Goal: Task Accomplishment & Management: Manage account settings

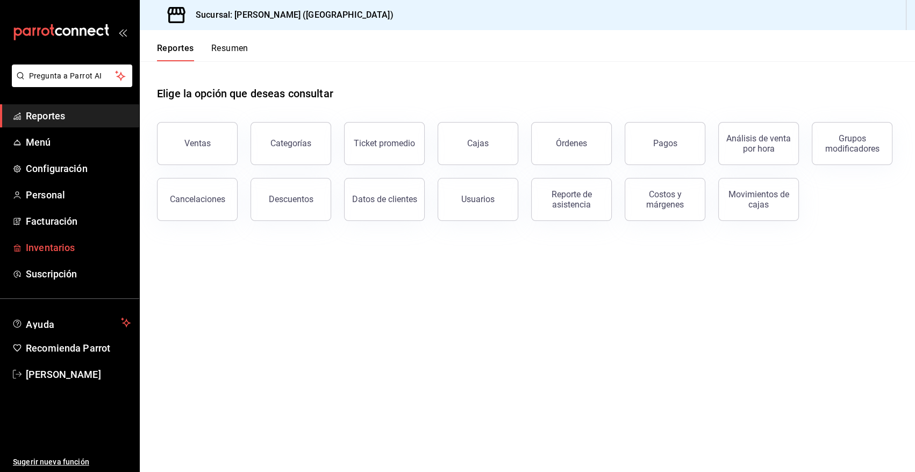
click at [60, 249] on span "Inventarios" at bounding box center [78, 247] width 105 height 15
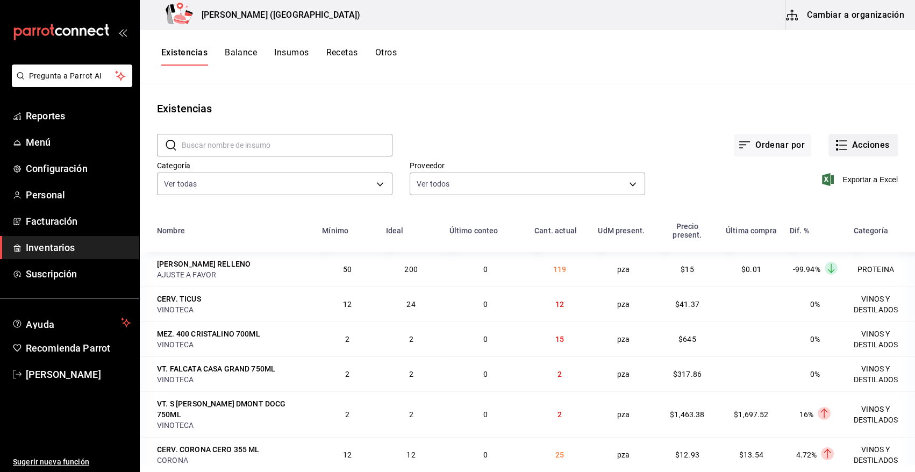
click at [860, 147] on button "Acciones" at bounding box center [862, 145] width 69 height 23
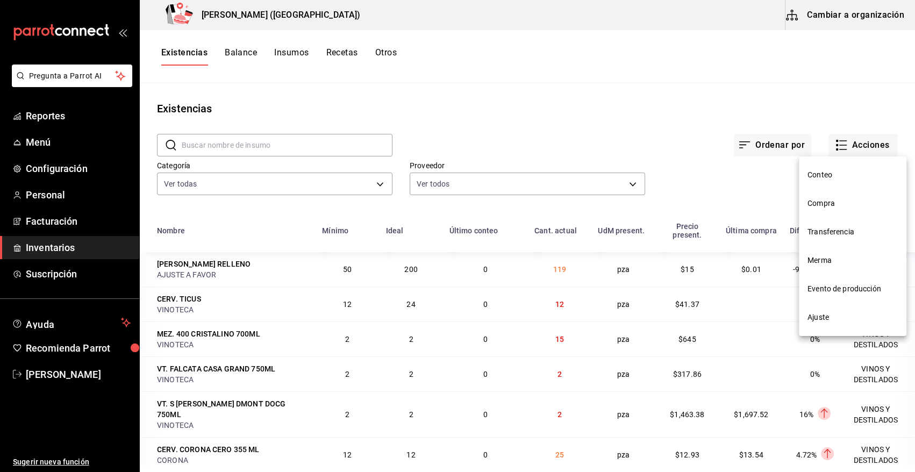
click at [838, 263] on span "Merma" at bounding box center [852, 260] width 90 height 11
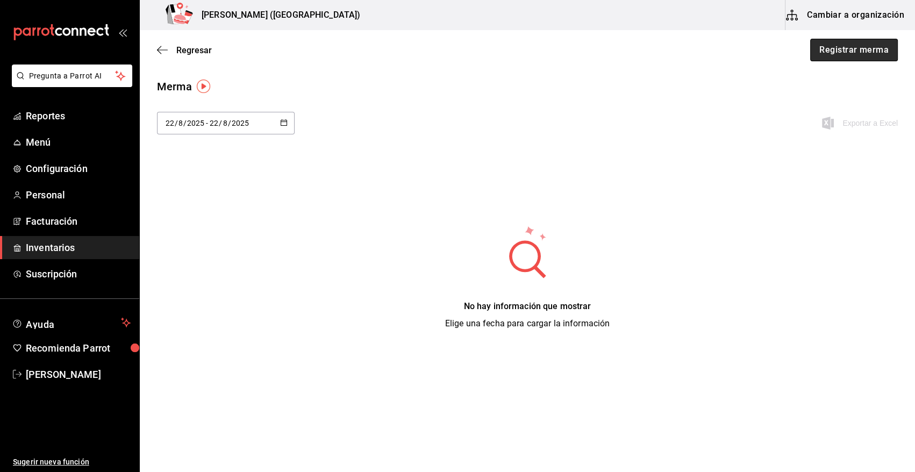
click at [825, 59] on button "Registrar merma" at bounding box center [854, 50] width 88 height 23
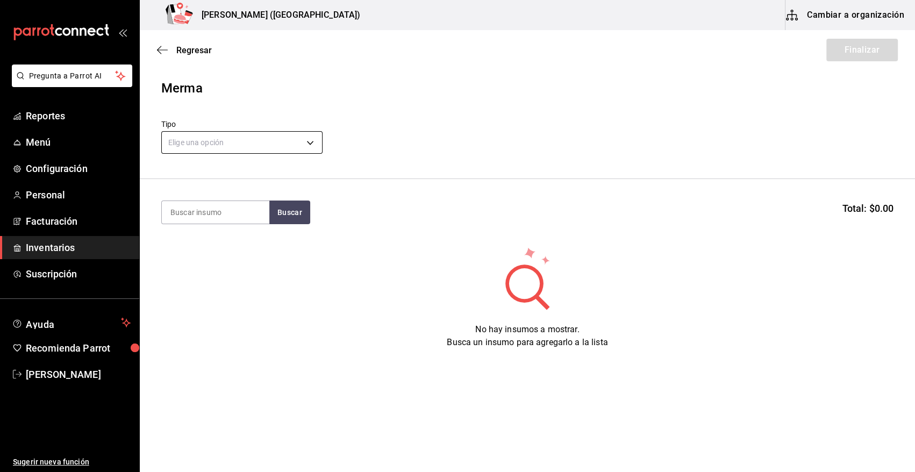
click at [254, 140] on body "Pregunta a Parrot AI Reportes Menú Configuración Personal Facturación Inventari…" at bounding box center [457, 205] width 915 height 411
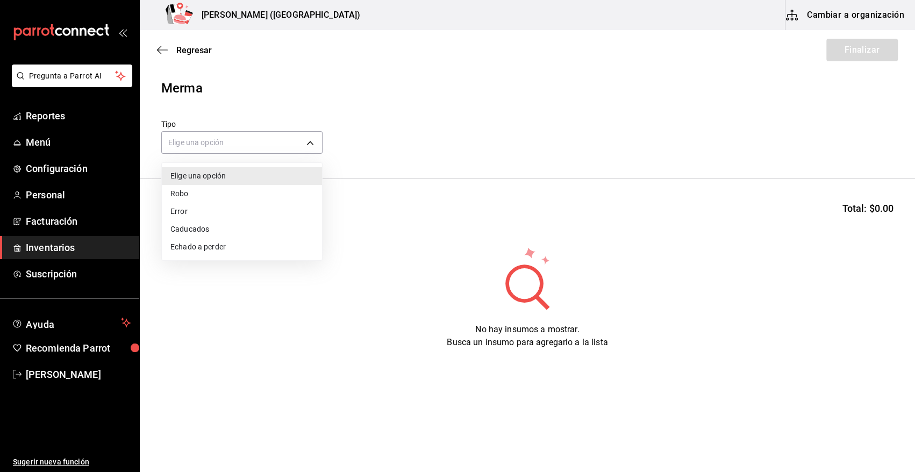
click at [226, 209] on li "Error" at bounding box center [242, 212] width 160 height 18
type input "ERROR"
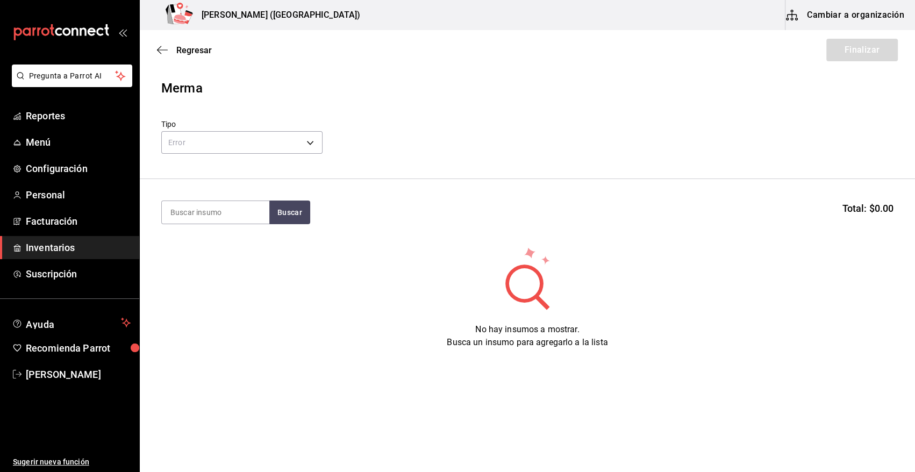
click at [233, 213] on input at bounding box center [215, 212] width 107 height 23
type input "vict"
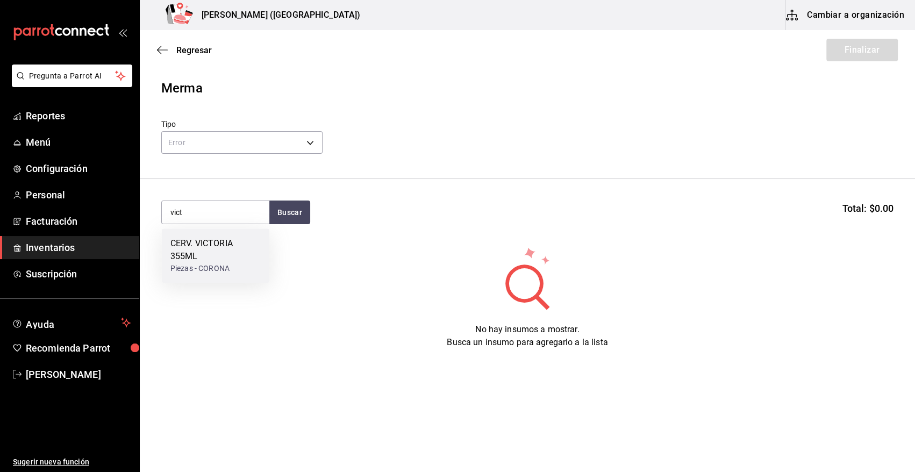
click at [213, 252] on div "CERV. VICTORIA 355ML" at bounding box center [215, 250] width 90 height 26
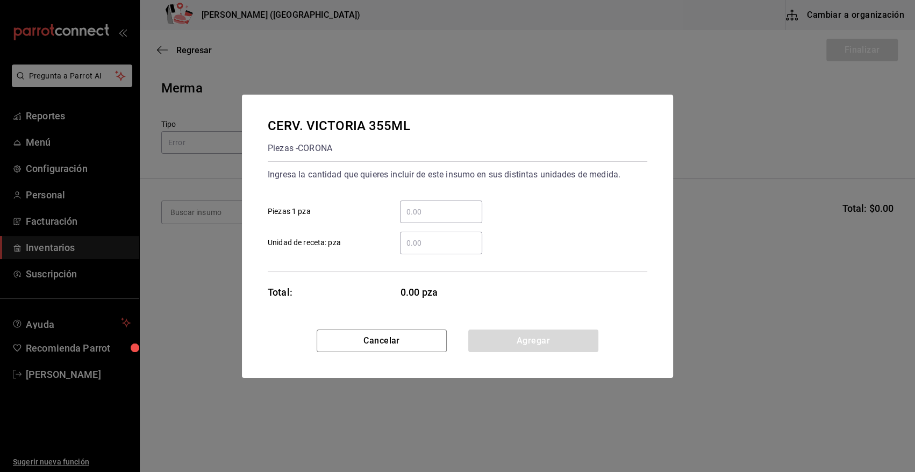
click at [409, 210] on input "​ Piezas 1 pza" at bounding box center [441, 211] width 82 height 13
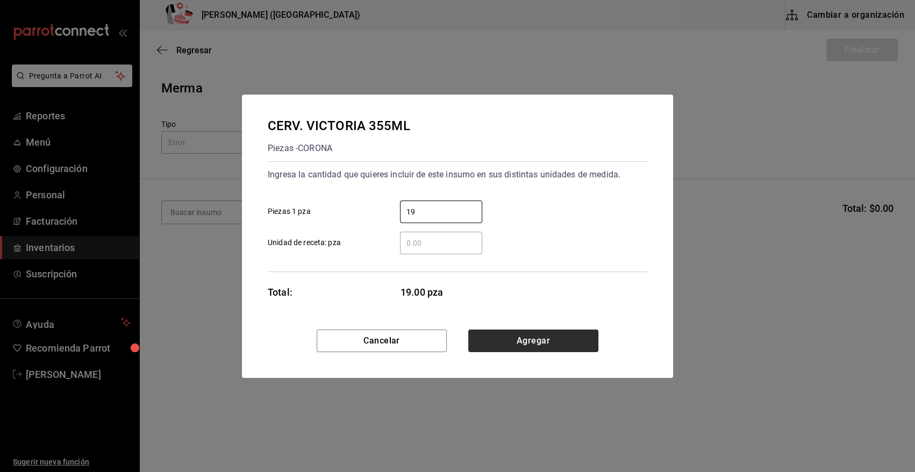
type input "19"
click at [527, 342] on button "Agregar" at bounding box center [533, 340] width 130 height 23
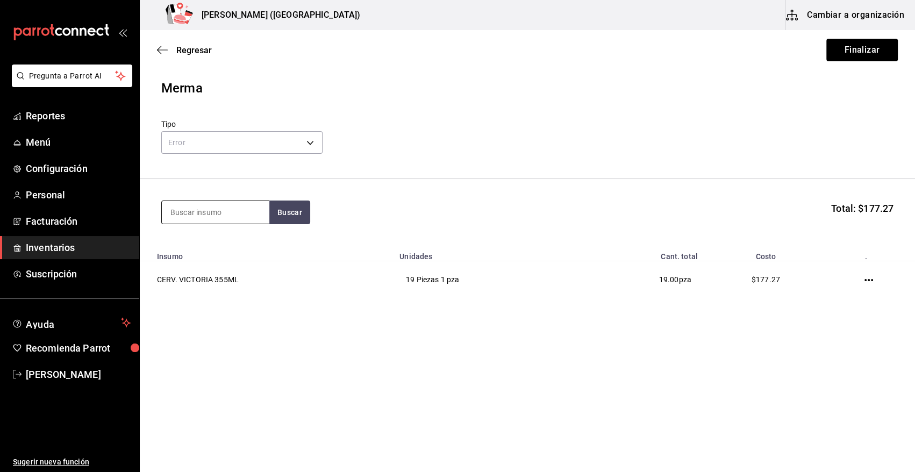
click at [208, 211] on input at bounding box center [215, 212] width 107 height 23
type input "paci"
click at [296, 208] on button "Buscar" at bounding box center [289, 212] width 41 height 24
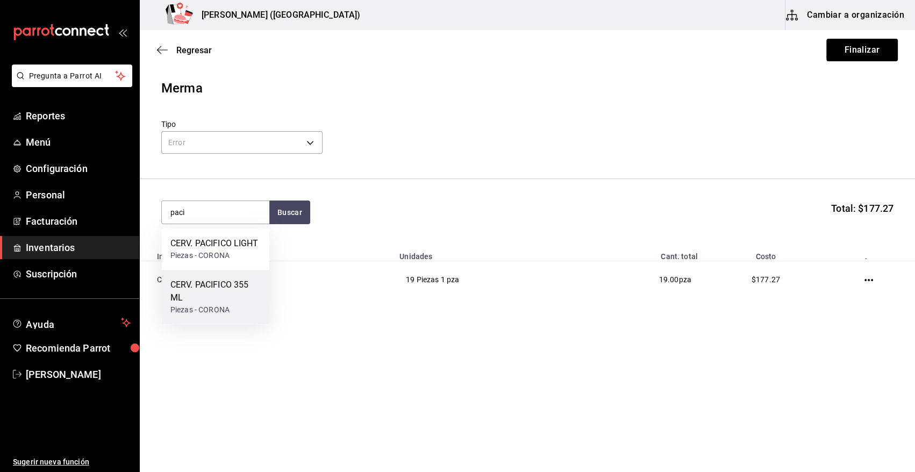
click at [227, 295] on div "CERV. PACIFICO 355 ML" at bounding box center [215, 291] width 90 height 26
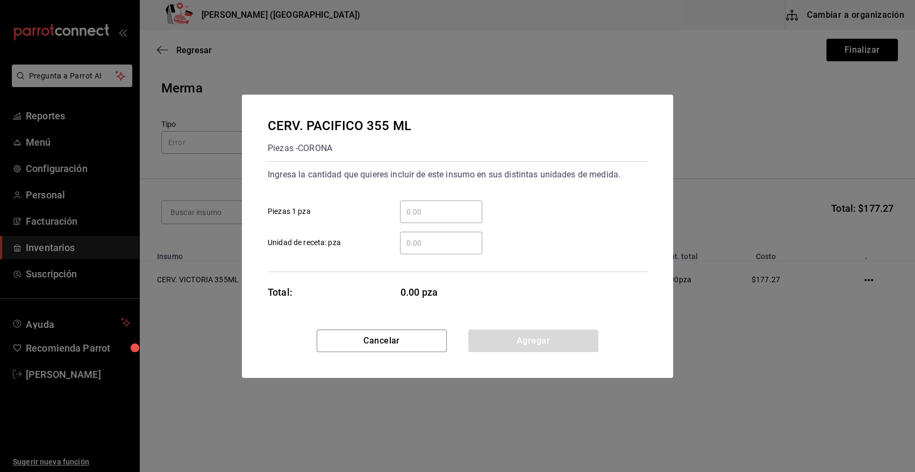
click at [406, 210] on input "​ Piezas 1 pza" at bounding box center [441, 211] width 82 height 13
type input "5"
click at [547, 341] on button "Agregar" at bounding box center [533, 340] width 130 height 23
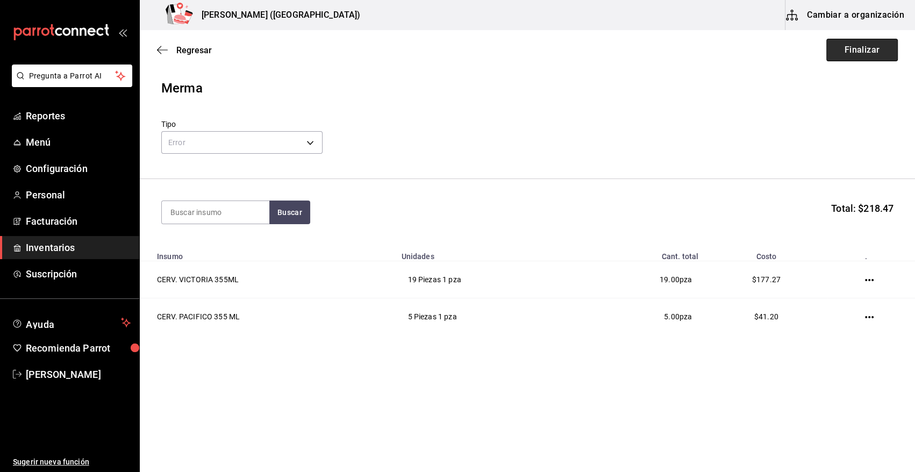
drag, startPoint x: 844, startPoint y: 51, endPoint x: 844, endPoint y: 56, distance: 5.4
click at [844, 51] on button "Finalizar" at bounding box center [861, 50] width 71 height 23
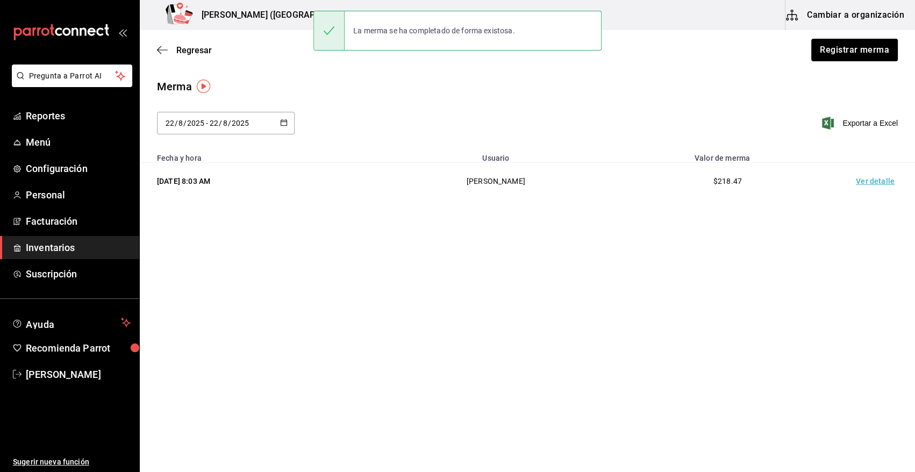
click at [871, 179] on td "Ver detalle" at bounding box center [876, 181] width 75 height 37
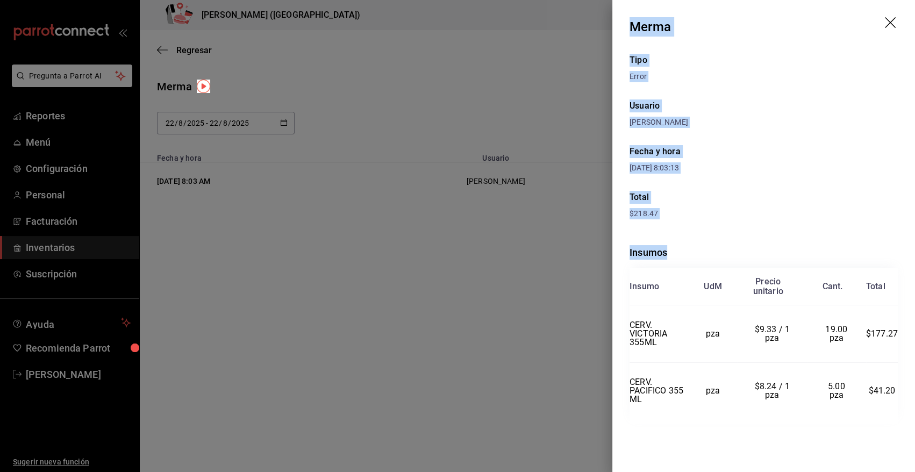
drag, startPoint x: 631, startPoint y: 24, endPoint x: 902, endPoint y: 407, distance: 468.8
click at [902, 407] on div "Merma Tipo Error Usuario Angy Madalena Fecha y hora 22/08/2025 8:03:13 Total $2…" at bounding box center [763, 236] width 303 height 472
copy div "Merma Tipo Error Usuario Angy Madalena Fecha y hora 22/08/2025 8:03:13 Total $2…"
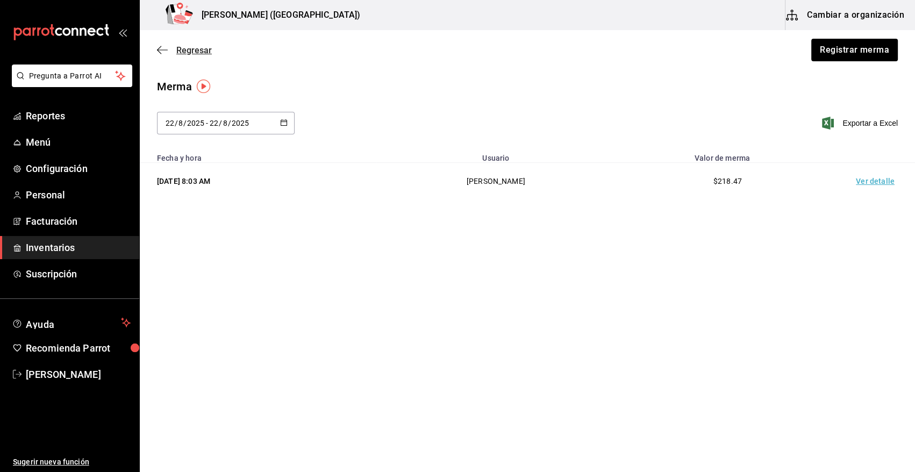
click at [197, 47] on span "Regresar" at bounding box center [193, 50] width 35 height 10
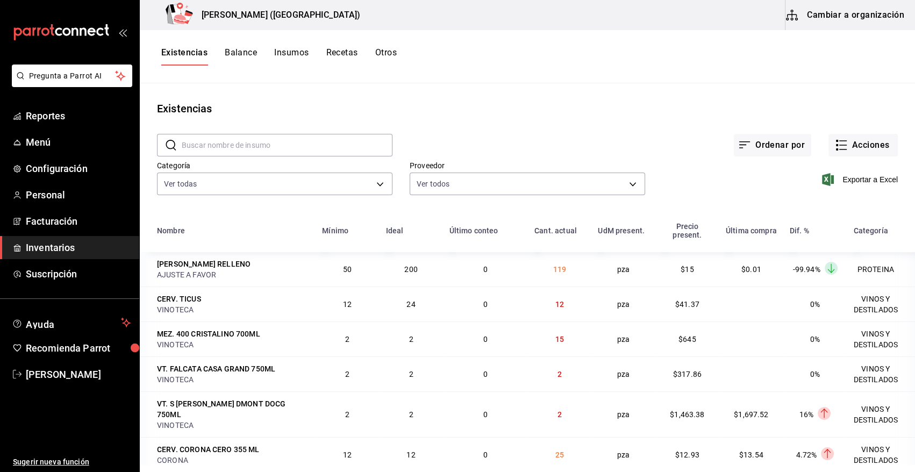
click at [228, 142] on input "text" at bounding box center [287, 144] width 211 height 21
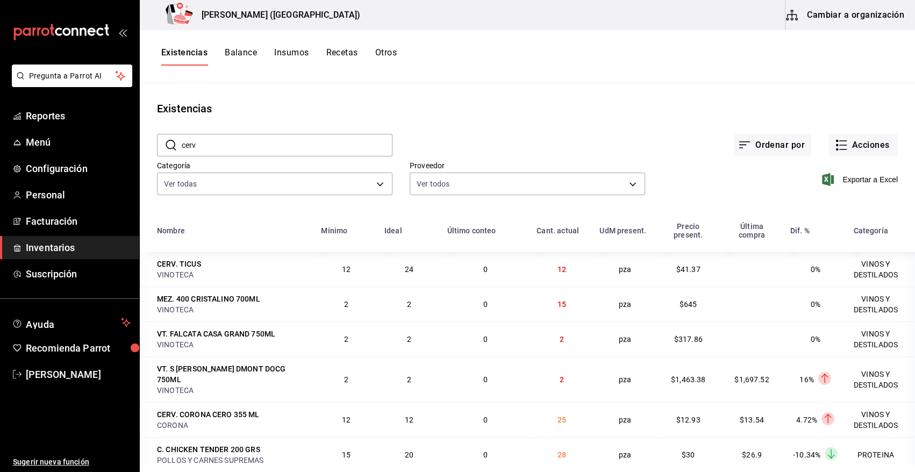
type input "CERV"
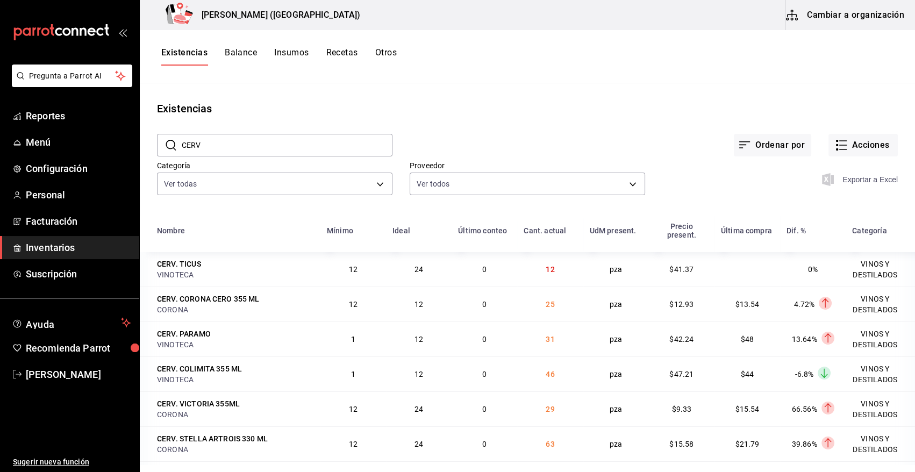
click at [858, 178] on div "Exportar a Excel" at bounding box center [861, 179] width 74 height 13
click at [859, 181] on span "Exportar a Excel" at bounding box center [861, 179] width 74 height 13
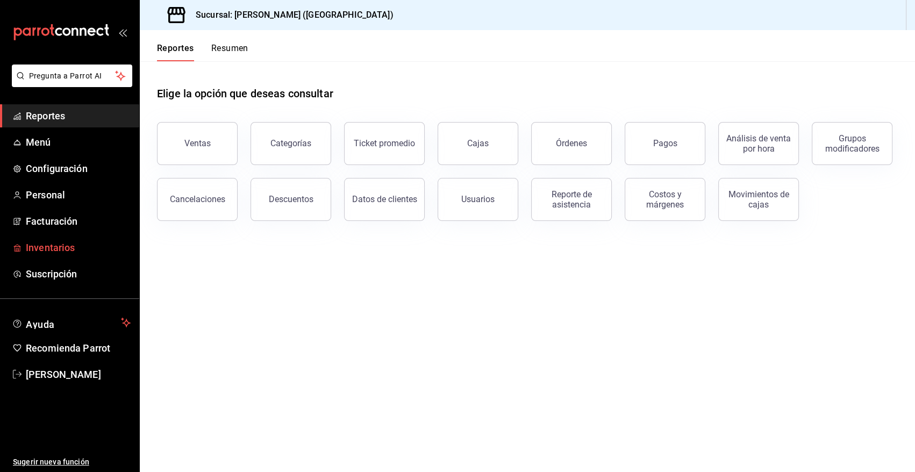
click at [51, 246] on span "Inventarios" at bounding box center [78, 247] width 105 height 15
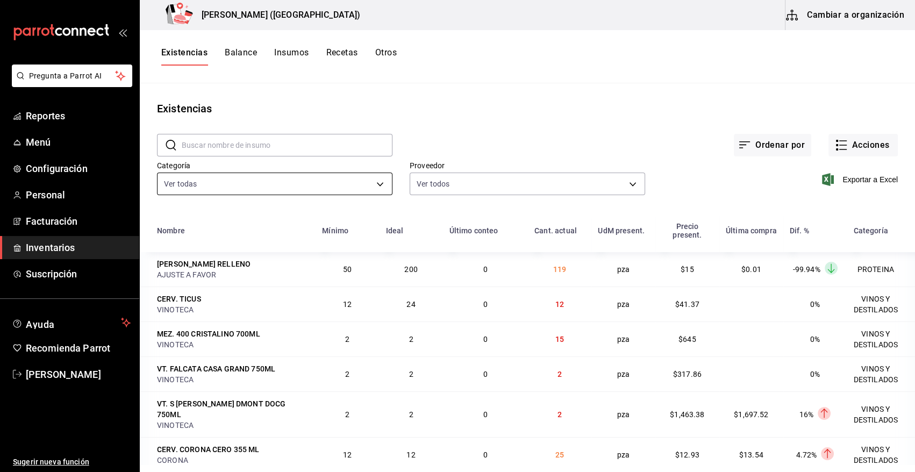
click at [356, 186] on body "Pregunta a Parrot AI Reportes Menú Configuración Personal Facturación Inventari…" at bounding box center [457, 232] width 915 height 464
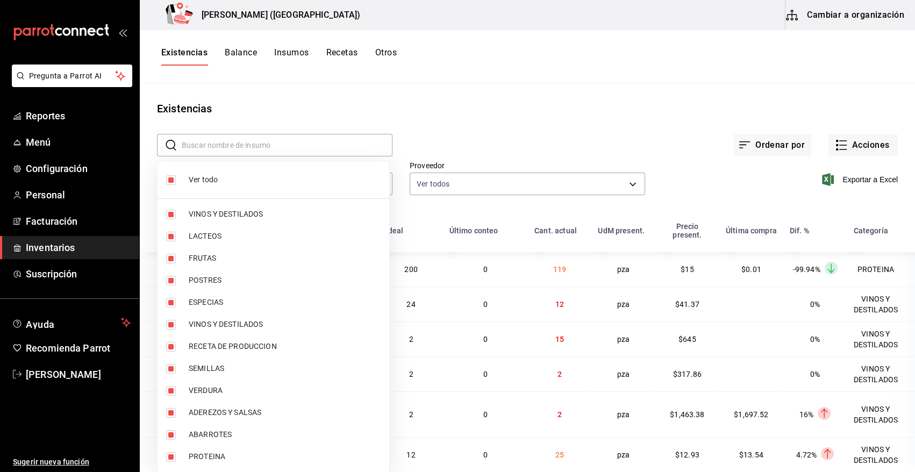
click at [231, 179] on span "Ver todo" at bounding box center [285, 179] width 192 height 11
checkbox input "false"
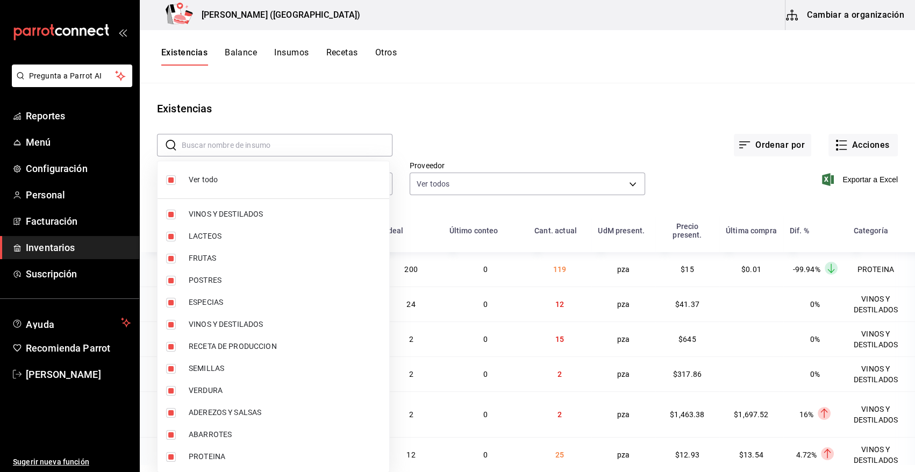
checkbox input "false"
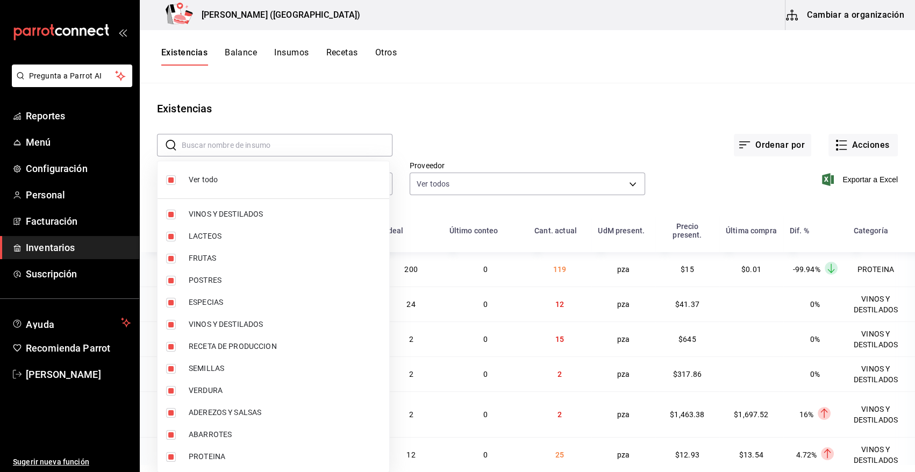
checkbox input "false"
click at [225, 213] on span "VINOS Y DESTILADOS" at bounding box center [285, 214] width 192 height 11
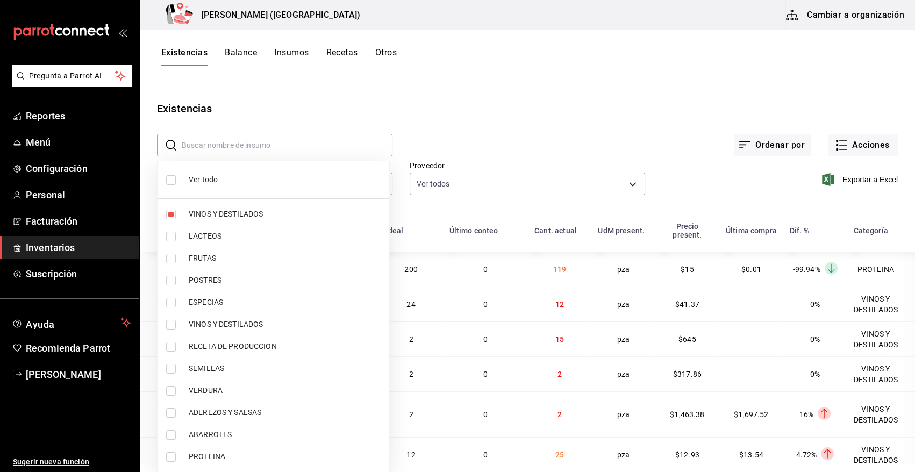
type input "08f8d543-33e6-4481-bf08-168a13d25a39"
checkbox input "true"
click at [229, 326] on span "VINOS Y DESTILADOS" at bounding box center [285, 324] width 192 height 11
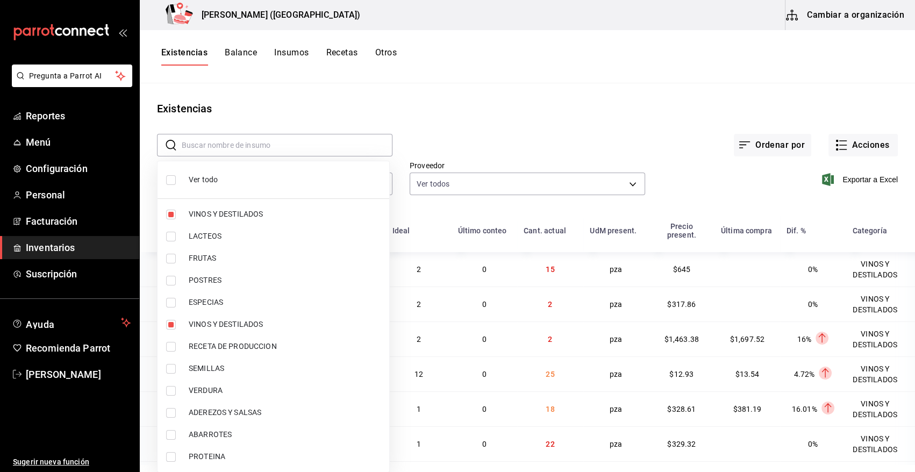
type input "08f8d543-33e6-4481-bf08-168a13d25a39,29c1d628-2db5-43b0-85d4-162b4be2a9ed"
checkbox input "true"
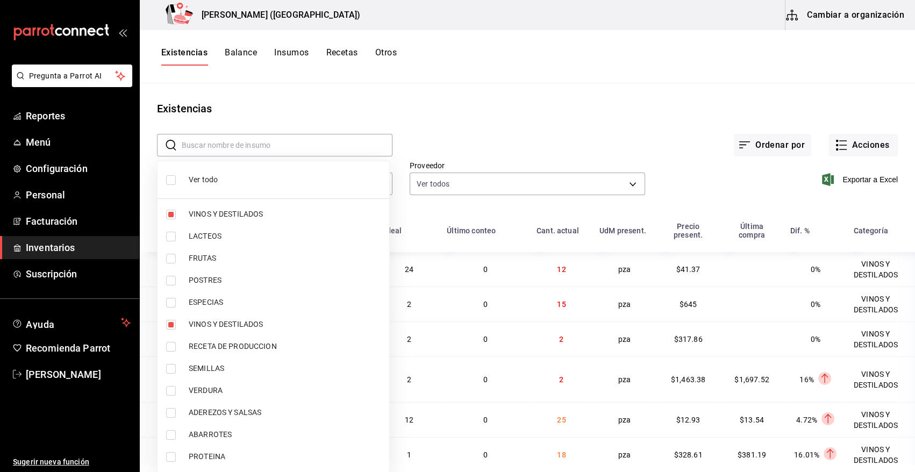
click at [514, 109] on div at bounding box center [457, 236] width 915 height 472
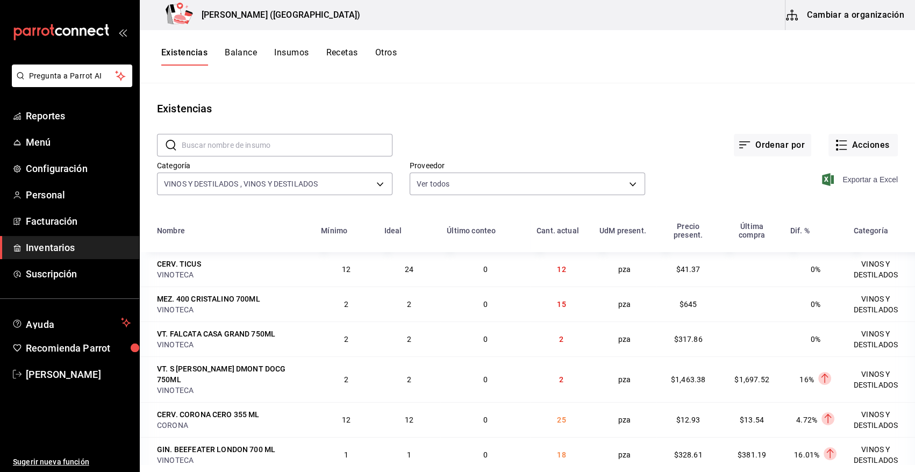
click at [858, 181] on span "Exportar a Excel" at bounding box center [861, 179] width 74 height 13
click at [66, 250] on span "Inventarios" at bounding box center [78, 247] width 105 height 15
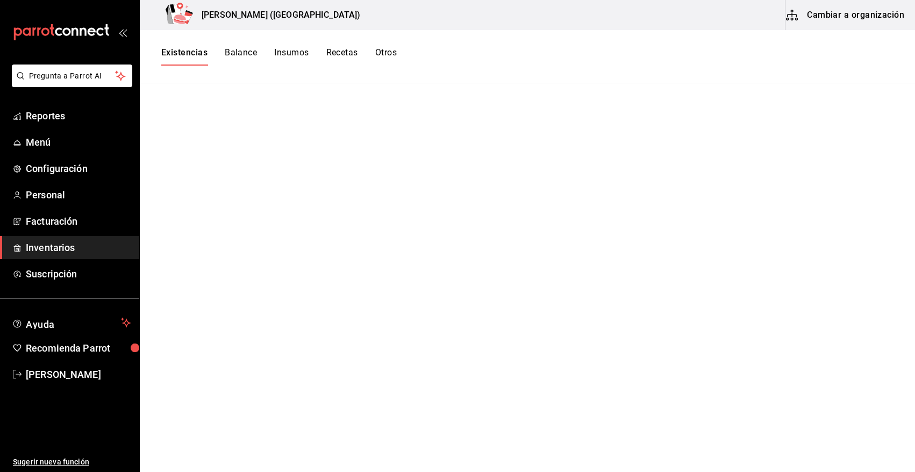
click at [66, 249] on span "Inventarios" at bounding box center [78, 247] width 105 height 15
click at [61, 375] on span "[PERSON_NAME]" at bounding box center [78, 374] width 105 height 15
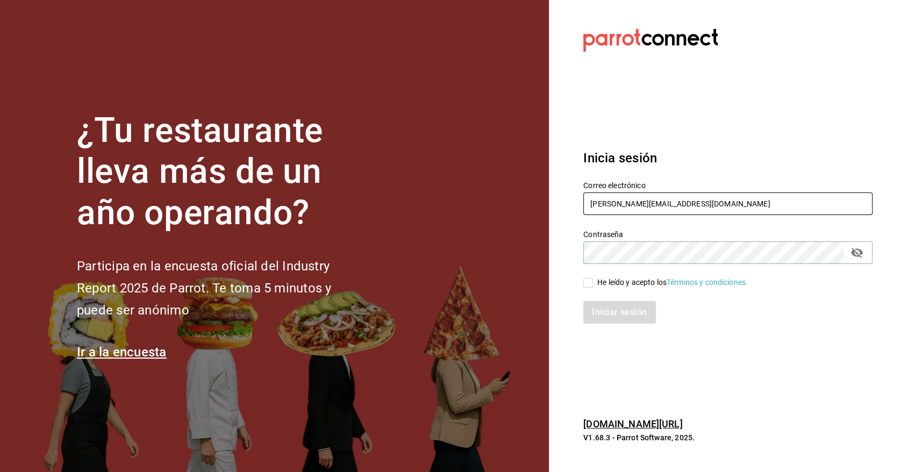
click at [666, 200] on input "angy.rpp@gmail.com" at bounding box center [727, 203] width 289 height 23
type input "heriberto_17mc@hotmail.com"
click at [588, 285] on input "He leído y acepto los Términos y condiciones." at bounding box center [588, 283] width 10 height 10
checkbox input "true"
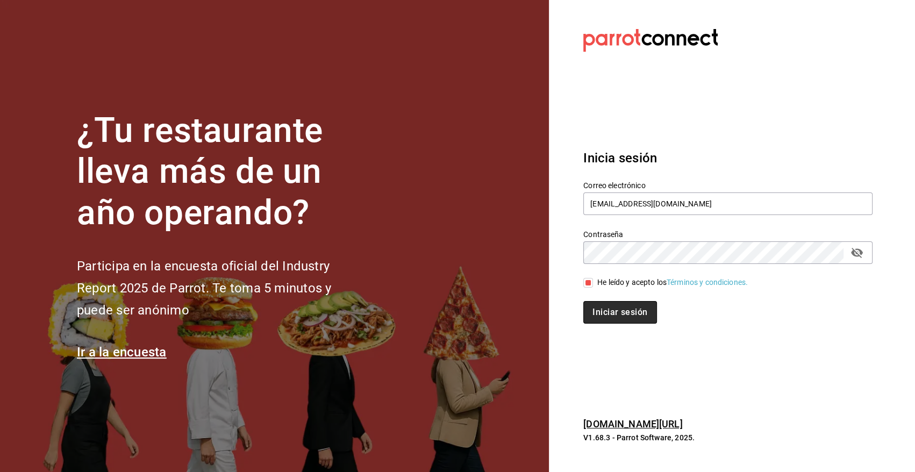
click at [615, 317] on button "Iniciar sesión" at bounding box center [619, 312] width 73 height 23
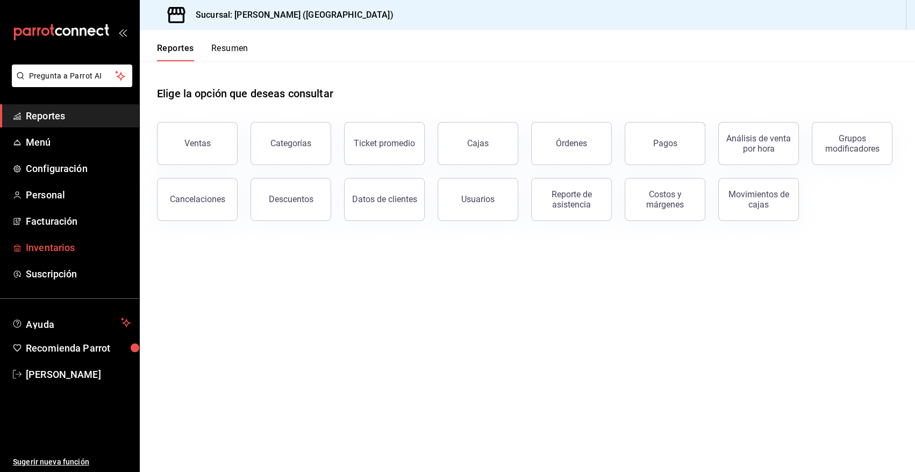
click at [69, 247] on span "Inventarios" at bounding box center [78, 247] width 105 height 15
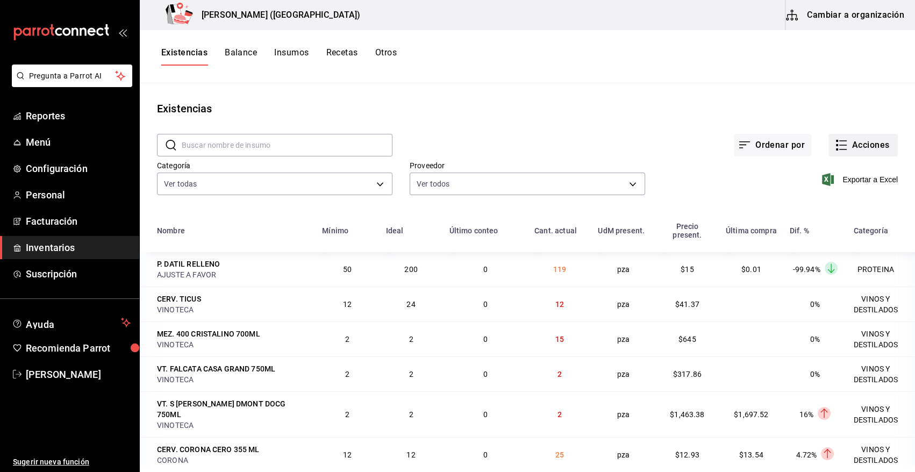
click at [871, 147] on button "Acciones" at bounding box center [862, 145] width 69 height 23
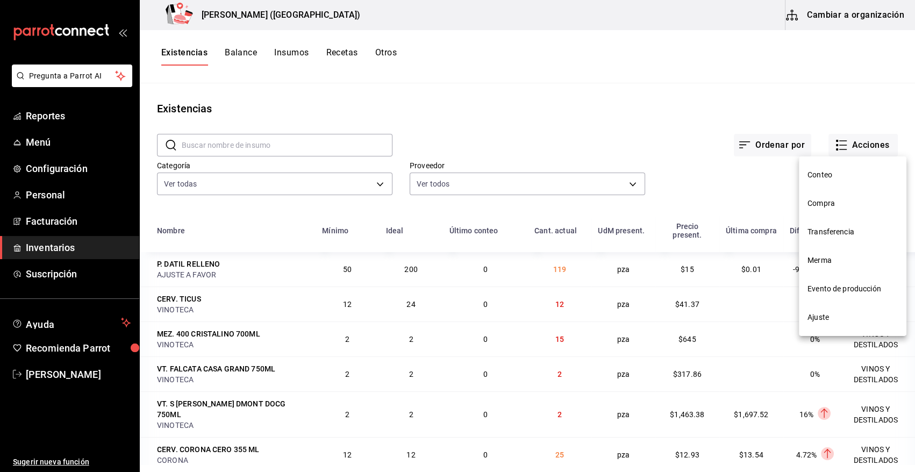
click at [818, 211] on li "Compra" at bounding box center [852, 203] width 107 height 28
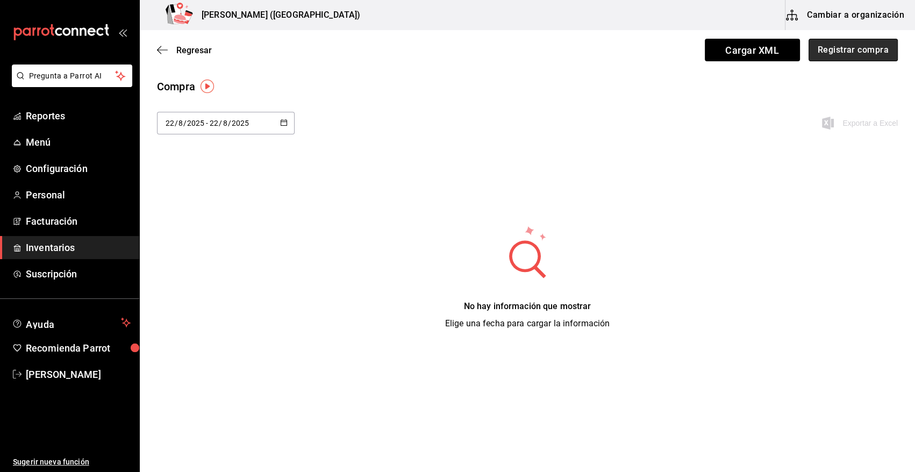
click at [881, 51] on button "Registrar compra" at bounding box center [852, 50] width 89 height 23
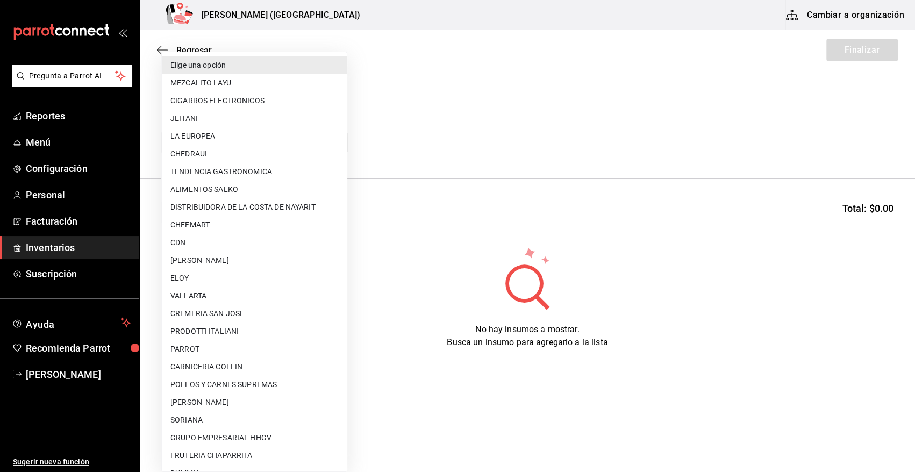
click at [231, 139] on body "Pregunta a Parrot AI Reportes Menú Configuración Personal Facturación Inventari…" at bounding box center [457, 205] width 915 height 411
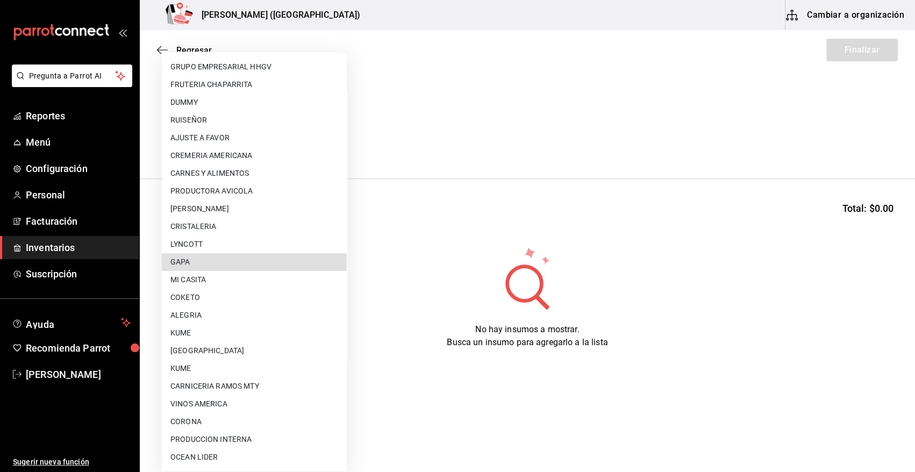
click at [236, 261] on li "GAPA" at bounding box center [254, 262] width 185 height 18
type input "67cef2db-6e67-4457-a2d1-6d93854fe5d6"
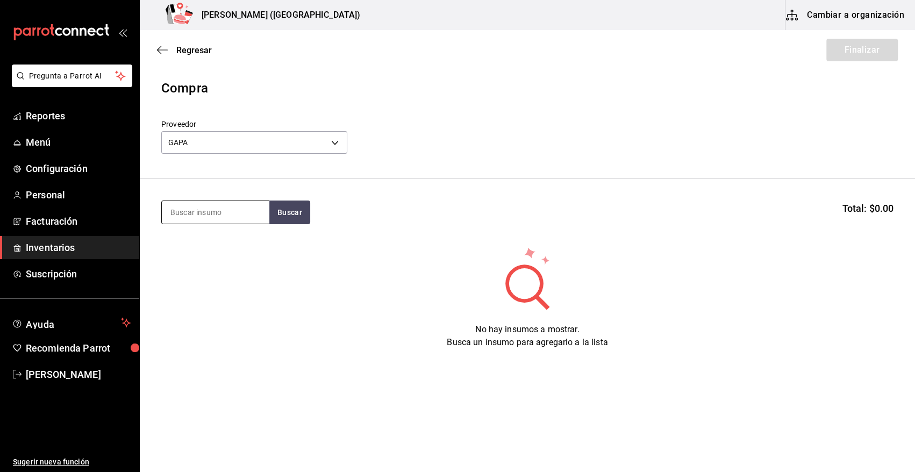
click at [222, 214] on input at bounding box center [215, 212] width 107 height 23
type input "CORT"
click at [297, 210] on button "Buscar" at bounding box center [289, 212] width 41 height 24
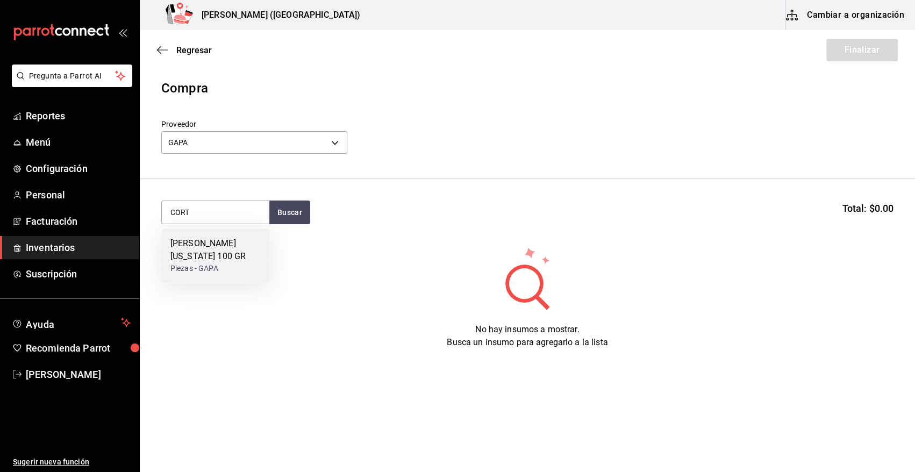
click at [222, 251] on div "[PERSON_NAME] [US_STATE] 100 GR" at bounding box center [215, 250] width 90 height 26
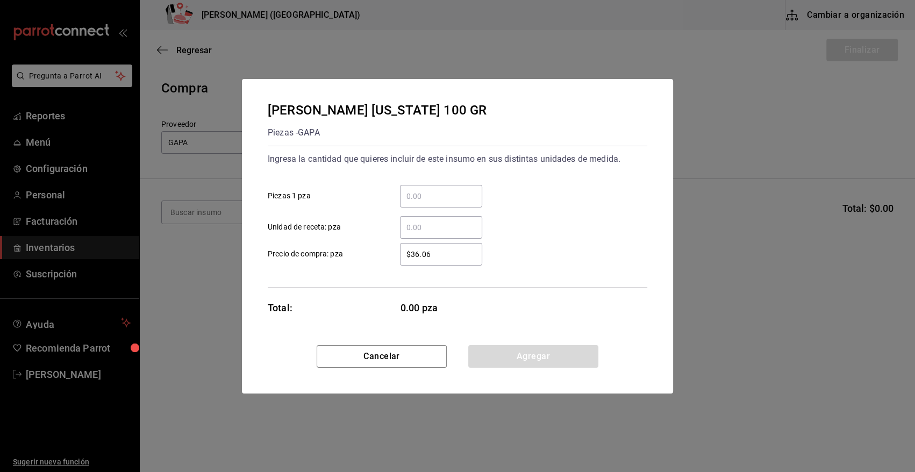
click at [451, 193] on input "​ Piezas 1 pza" at bounding box center [441, 196] width 82 height 13
type input "30"
drag, startPoint x: 446, startPoint y: 254, endPoint x: 399, endPoint y: 255, distance: 47.3
click at [399, 255] on div "$36.06 ​" at bounding box center [432, 254] width 99 height 23
type input "$418.88"
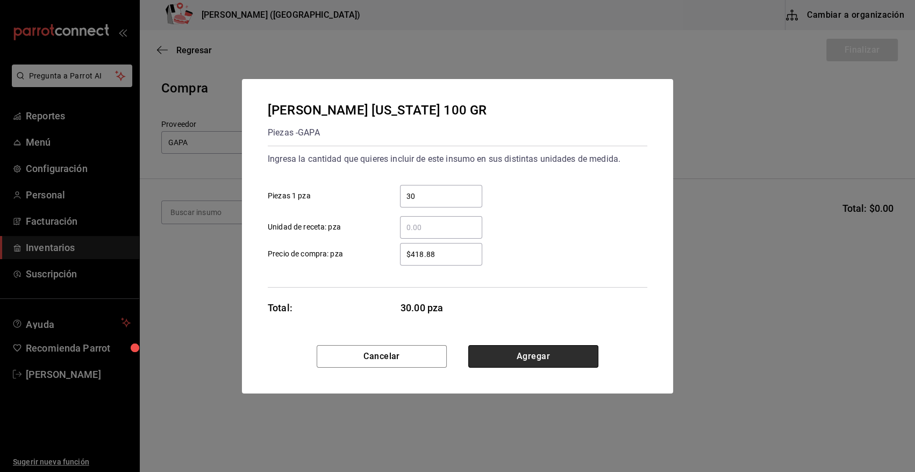
click at [533, 354] on button "Agregar" at bounding box center [533, 356] width 130 height 23
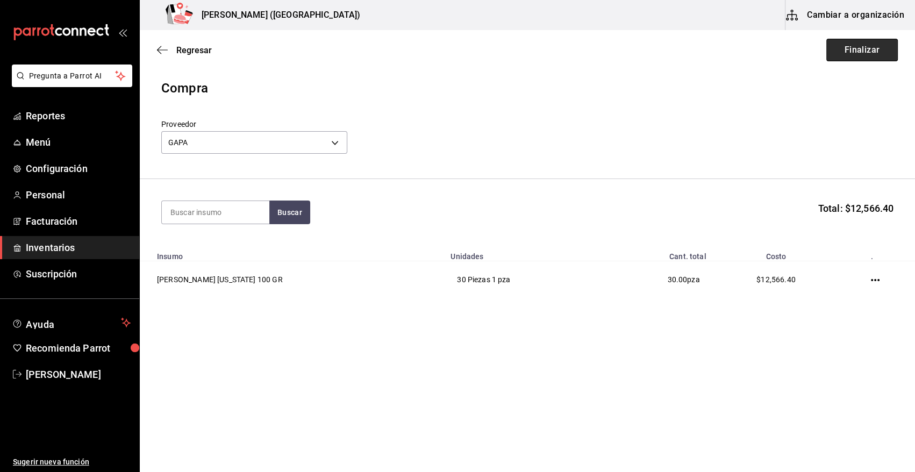
click at [851, 53] on button "Finalizar" at bounding box center [861, 50] width 71 height 23
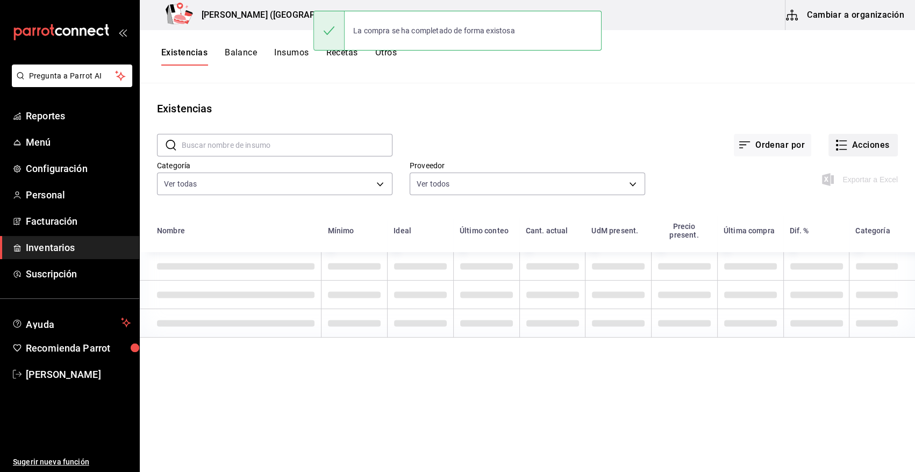
click at [866, 140] on button "Acciones" at bounding box center [862, 145] width 69 height 23
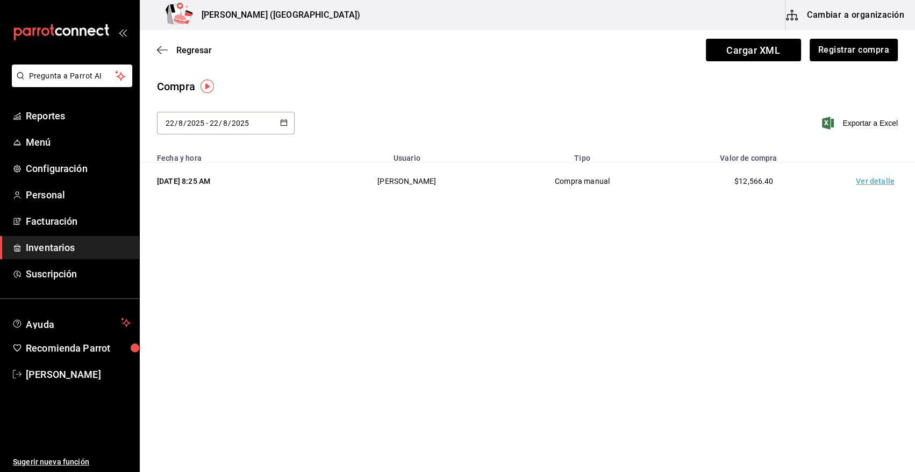
click at [864, 185] on td "Ver detalle" at bounding box center [876, 181] width 75 height 37
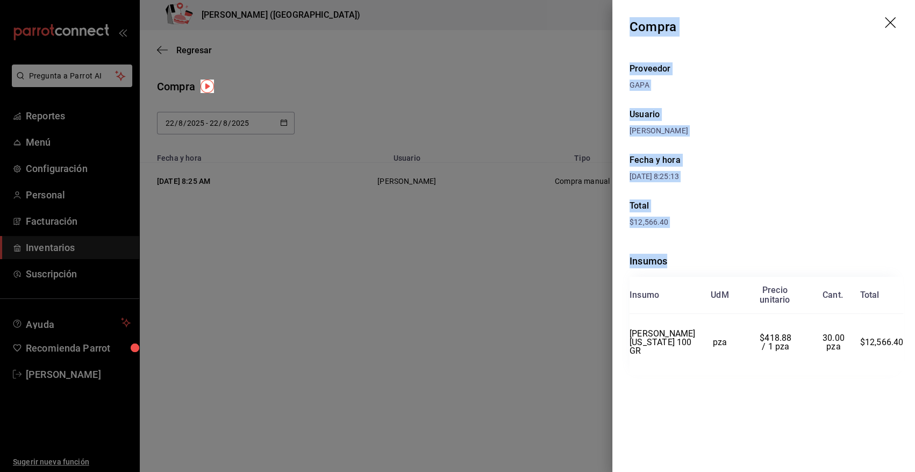
drag, startPoint x: 631, startPoint y: 22, endPoint x: 900, endPoint y: 342, distance: 418.4
click at [900, 342] on div "Compra Proveedor GAPA Usuario [PERSON_NAME] y hora [DATE] 8:25:13 Total $12,566…" at bounding box center [763, 236] width 303 height 472
click at [889, 21] on icon "drag" at bounding box center [891, 23] width 13 height 13
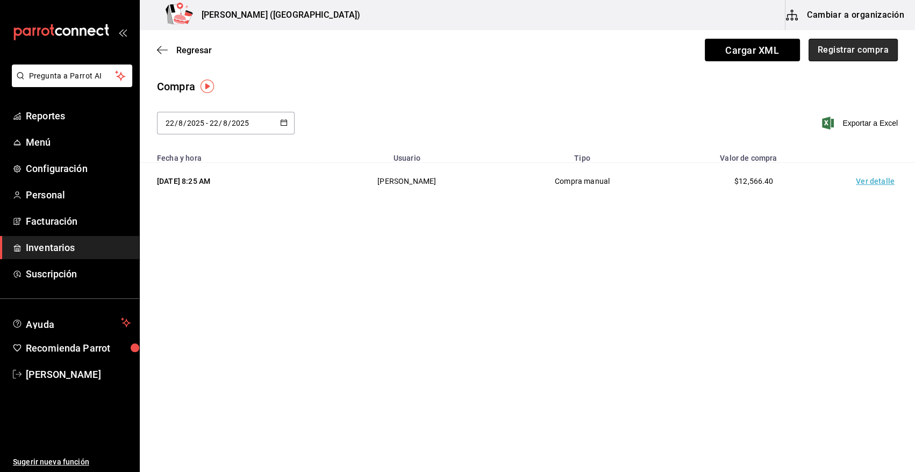
click at [861, 53] on button "Registrar compra" at bounding box center [852, 50] width 89 height 23
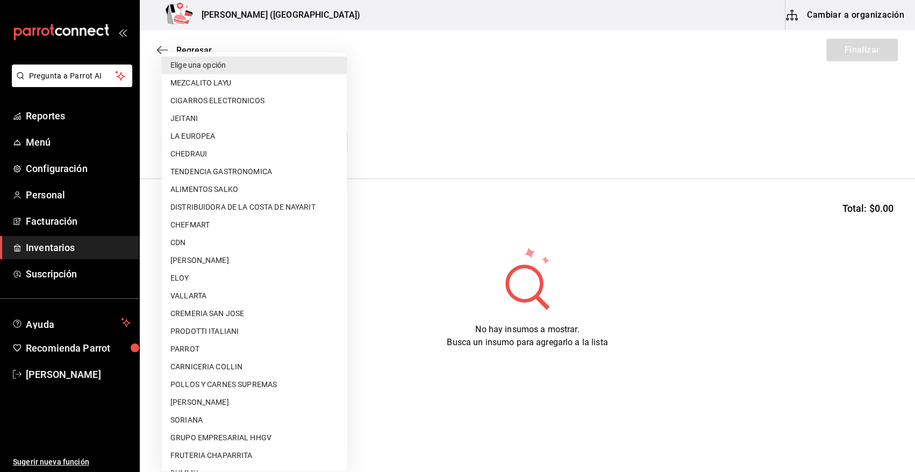
click at [290, 138] on body "Pregunta a Parrot AI Reportes Menú Configuración Personal Facturación Inventari…" at bounding box center [457, 205] width 915 height 411
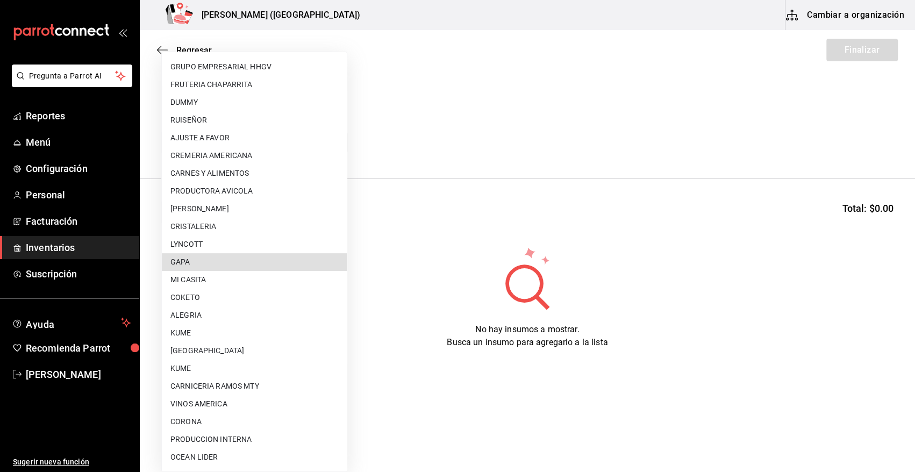
click at [236, 261] on li "GAPA" at bounding box center [254, 262] width 185 height 18
type input "67cef2db-6e67-4457-a2d1-6d93854fe5d6"
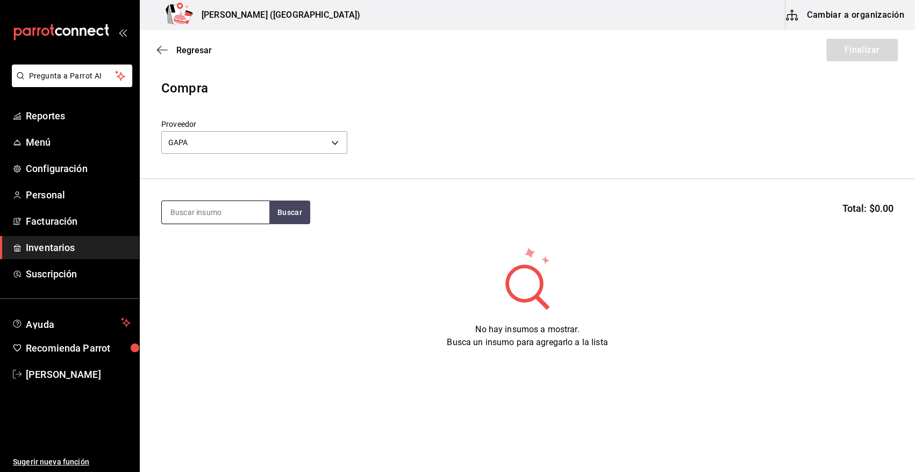
click at [186, 210] on input at bounding box center [215, 212] width 107 height 23
type input "CAMA"
click at [287, 211] on button "Buscar" at bounding box center [289, 212] width 41 height 24
click at [226, 255] on div "Piezas - GAPA" at bounding box center [208, 255] width 77 height 11
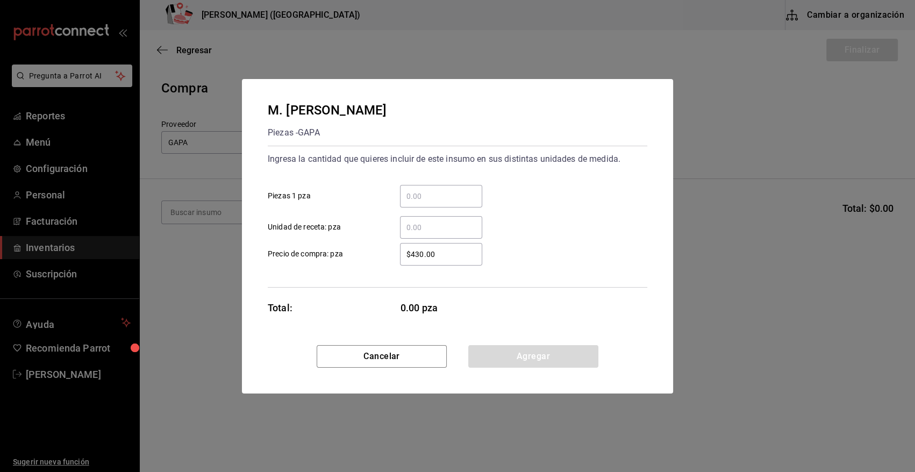
click at [445, 197] on input "​ Piezas 1 pza" at bounding box center [441, 196] width 82 height 13
type input "10"
drag, startPoint x: 451, startPoint y: 254, endPoint x: 371, endPoint y: 263, distance: 81.1
click at [371, 263] on label "$430.00 ​ Precio de compra: pza" at bounding box center [375, 254] width 214 height 23
type input "$628.72"
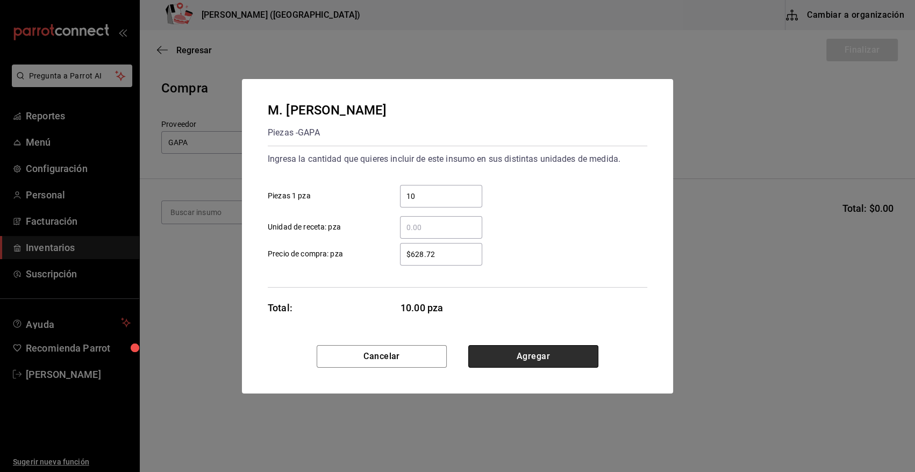
click at [515, 350] on button "Agregar" at bounding box center [533, 356] width 130 height 23
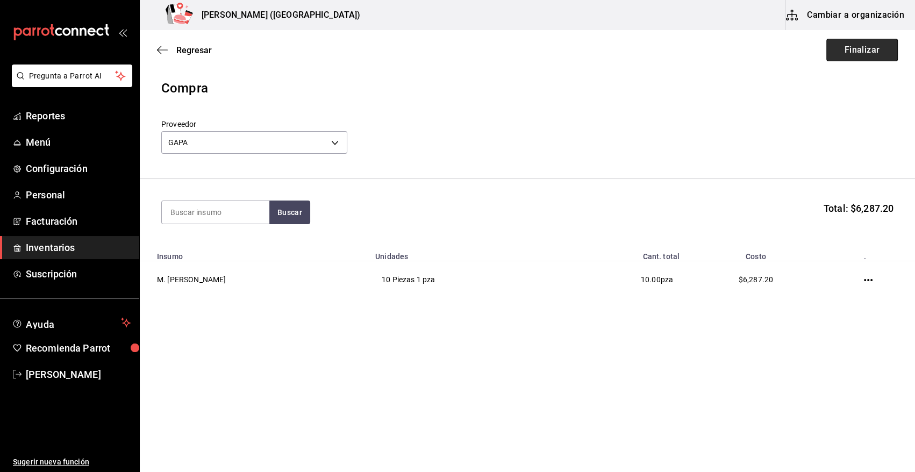
click at [867, 48] on button "Finalizar" at bounding box center [861, 50] width 71 height 23
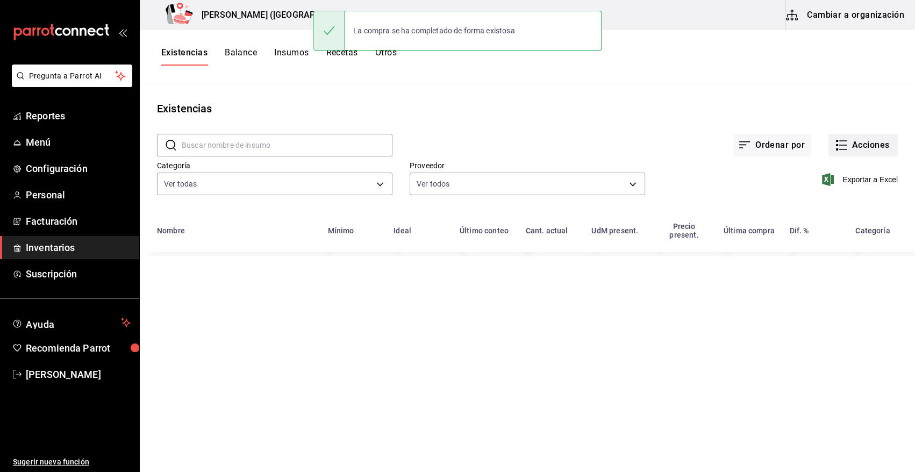
click at [874, 143] on button "Acciones" at bounding box center [862, 145] width 69 height 23
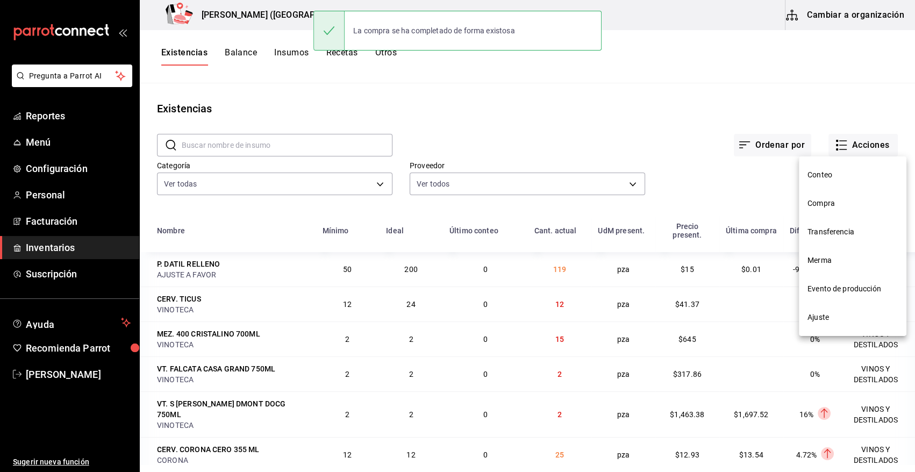
click at [814, 204] on span "Compra" at bounding box center [852, 203] width 90 height 11
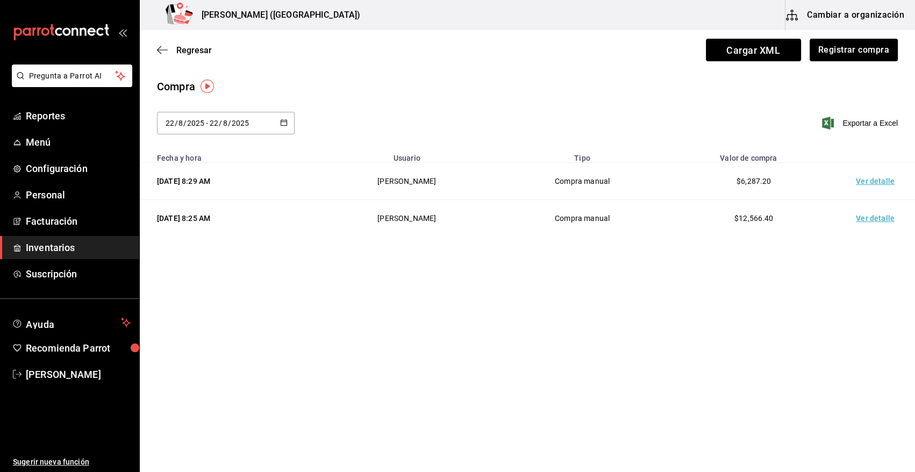
click at [864, 185] on td "Ver detalle" at bounding box center [876, 181] width 75 height 37
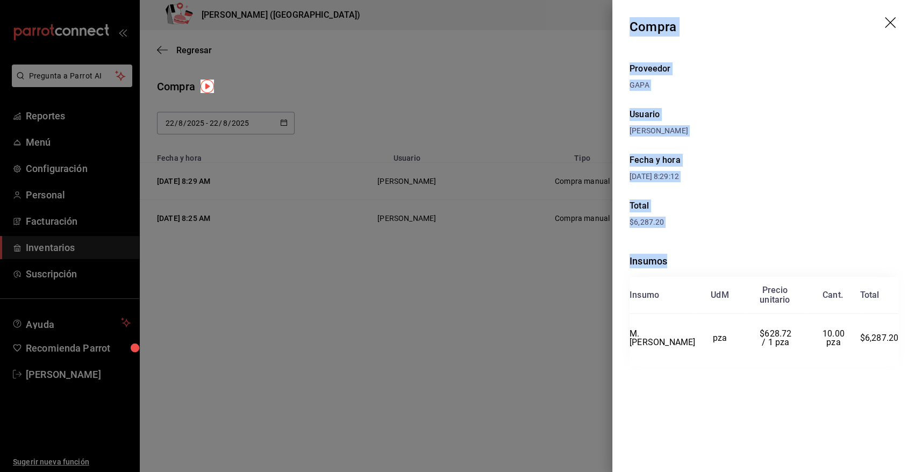
drag, startPoint x: 629, startPoint y: 25, endPoint x: 905, endPoint y: 349, distance: 425.8
click at [905, 349] on div "Compra Proveedor GAPA Usuario [PERSON_NAME] y hora [DATE] 8:29:12 Total $6,287.…" at bounding box center [763, 236] width 303 height 472
click at [891, 18] on icon "drag" at bounding box center [891, 23] width 13 height 13
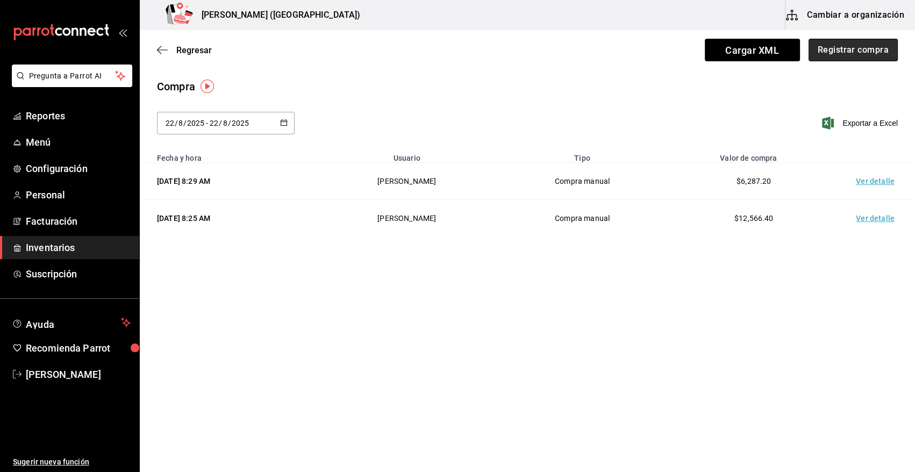
click at [844, 48] on button "Registrar compra" at bounding box center [852, 50] width 89 height 23
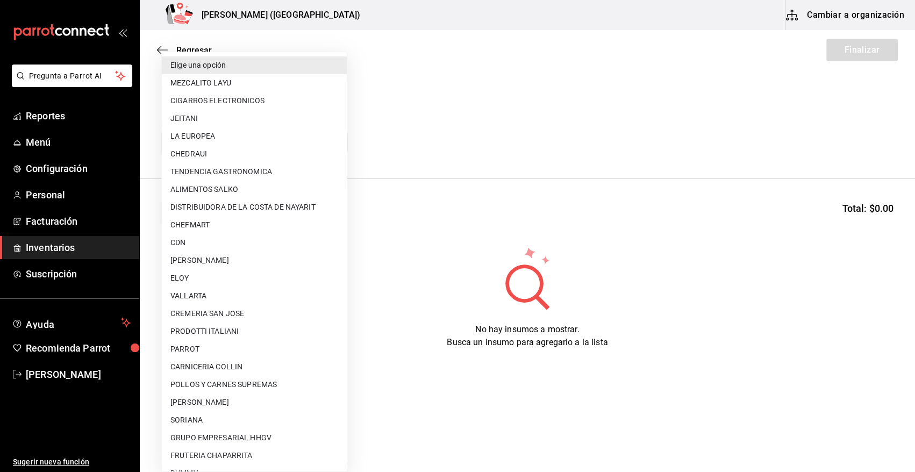
click at [308, 144] on body "Pregunta a Parrot AI Reportes Menú Configuración Personal Facturación Inventari…" at bounding box center [457, 205] width 915 height 411
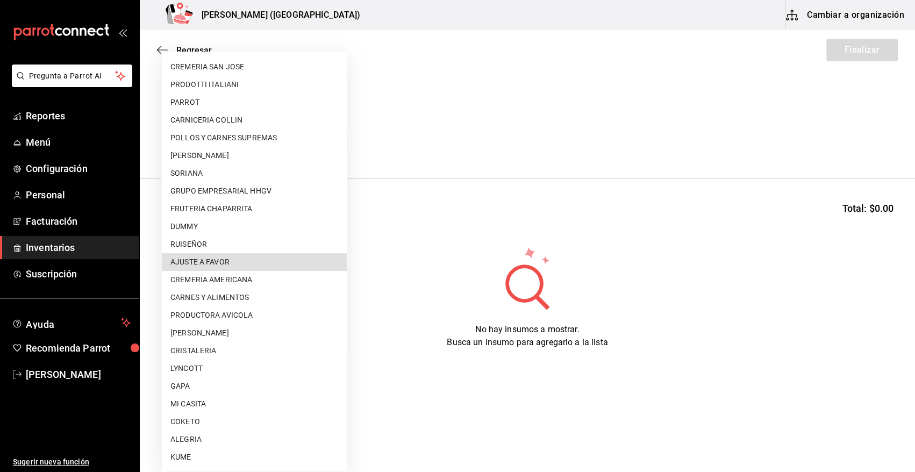
click at [277, 264] on li "AJUSTE A FAVOR" at bounding box center [254, 262] width 185 height 18
type input "dd0fbccd-e034-4acc-8432-7d1d5e23f321"
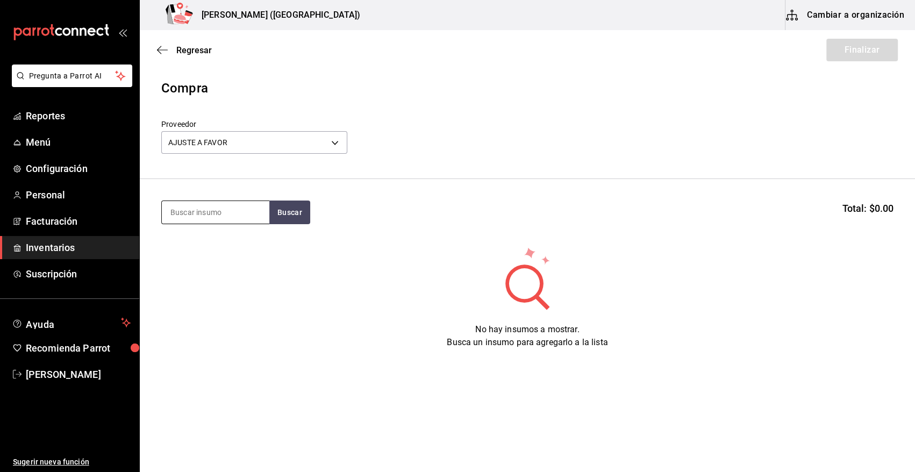
click at [250, 221] on input at bounding box center [215, 212] width 107 height 23
type input "TACO"
click at [294, 207] on button "Buscar" at bounding box center [289, 212] width 41 height 24
click at [231, 243] on div "C. TACO COSTILLA" at bounding box center [213, 243] width 87 height 13
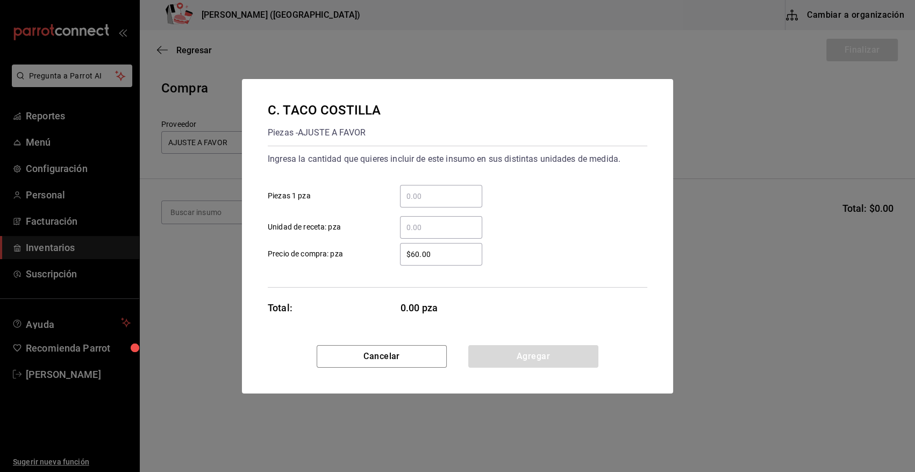
click at [414, 195] on input "​ Piezas 1 pza" at bounding box center [441, 196] width 82 height 13
type input "9"
drag, startPoint x: 450, startPoint y: 252, endPoint x: 329, endPoint y: 269, distance: 121.5
click at [333, 268] on div "Ingresa la cantidad que quieres incluir de este insumo en sus distintas unidade…" at bounding box center [457, 217] width 379 height 142
type input "$0.01"
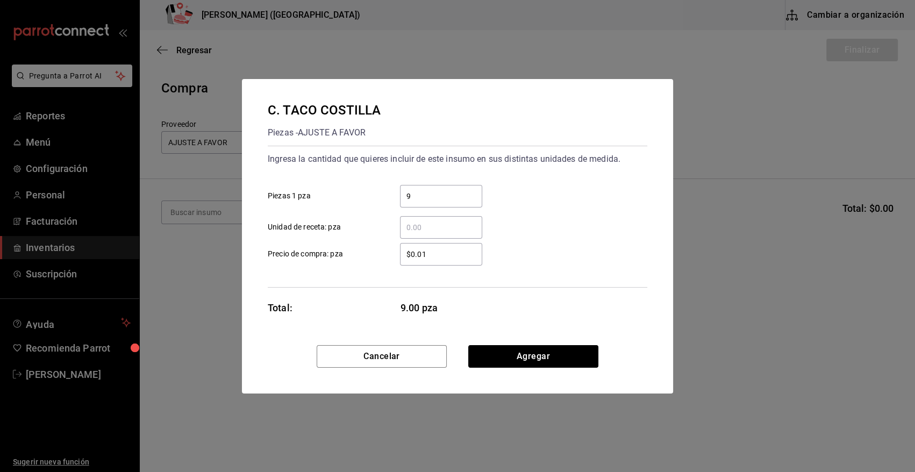
click at [542, 365] on button "Agregar" at bounding box center [533, 356] width 130 height 23
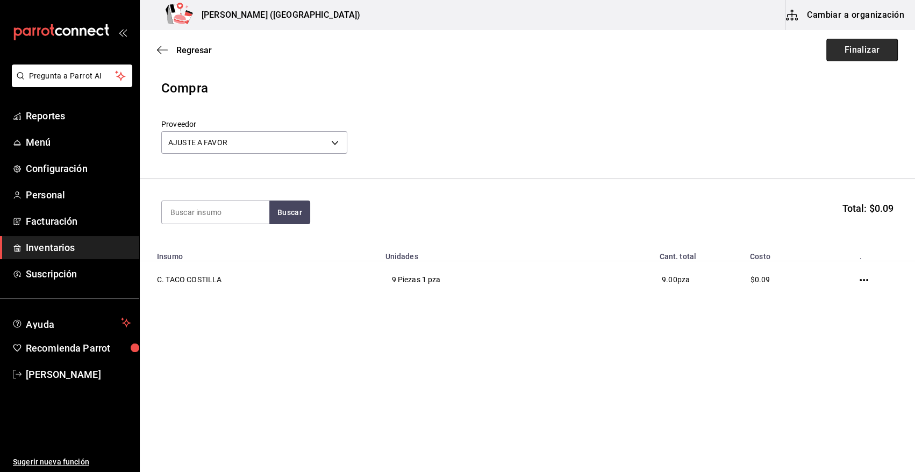
click at [851, 54] on button "Finalizar" at bounding box center [861, 50] width 71 height 23
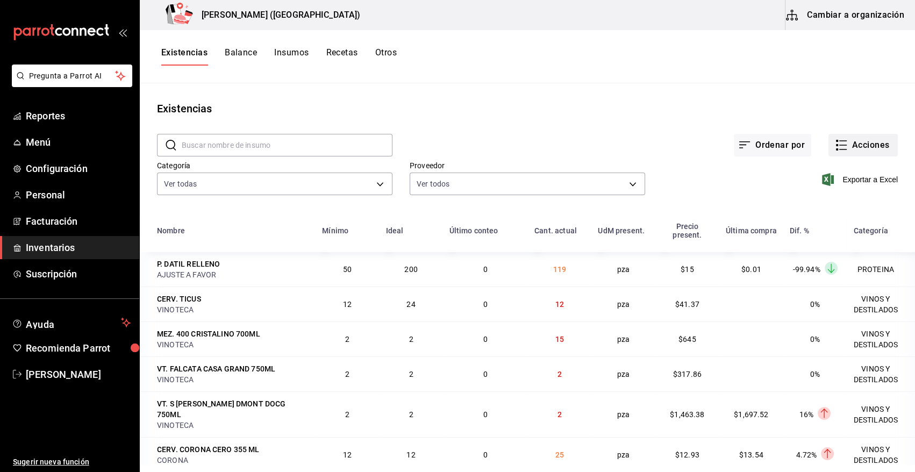
click at [846, 148] on button "Acciones" at bounding box center [862, 145] width 69 height 23
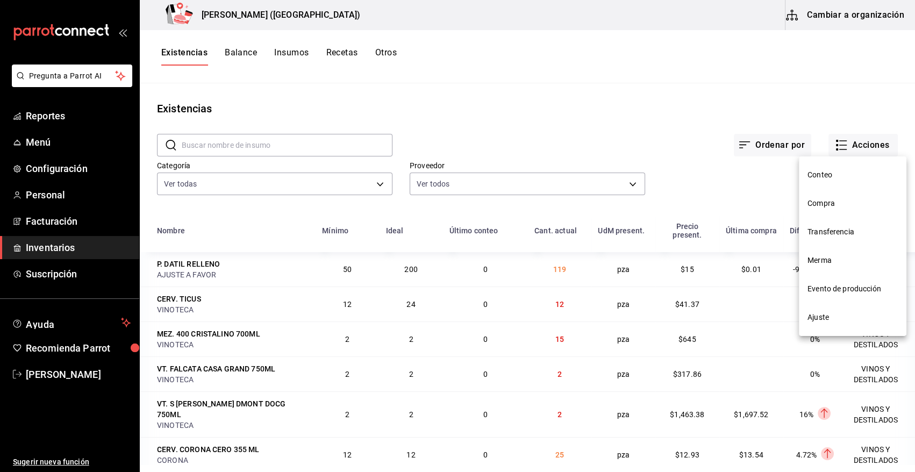
click at [823, 205] on span "Compra" at bounding box center [852, 203] width 90 height 11
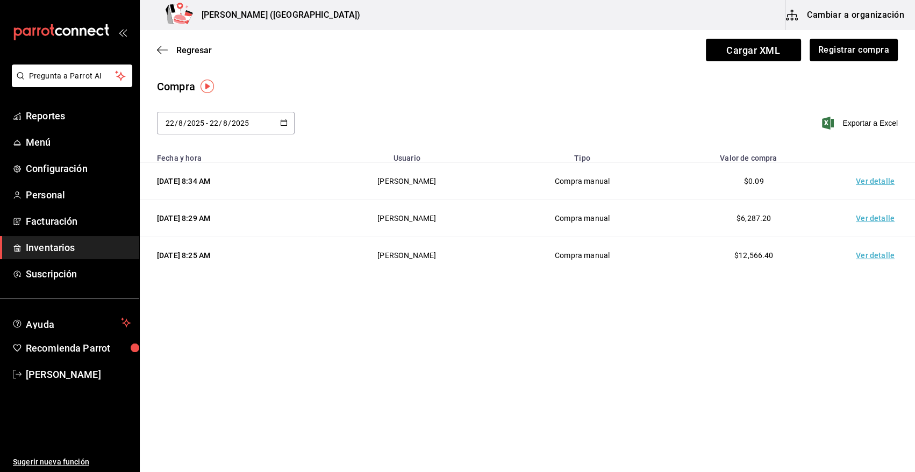
click at [889, 179] on td "Ver detalle" at bounding box center [876, 181] width 75 height 37
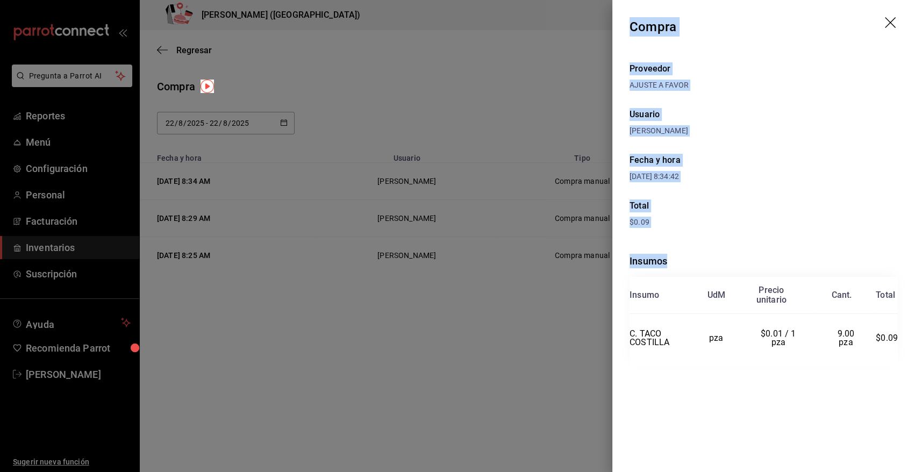
drag, startPoint x: 629, startPoint y: 26, endPoint x: 903, endPoint y: 350, distance: 424.4
click at [903, 350] on div "Compra Proveedor AJUSTE A FAVOR Usuario [PERSON_NAME] y hora [DATE] 8:34:42 Tot…" at bounding box center [763, 236] width 303 height 472
copy div "Compra Proveedor AJUSTE A FAVOR Usuario [PERSON_NAME] y hora [DATE] 8:34:42 Tot…"
drag, startPoint x: 887, startPoint y: 25, endPoint x: 879, endPoint y: 2, distance: 25.0
click at [887, 25] on icon "drag" at bounding box center [890, 22] width 11 height 11
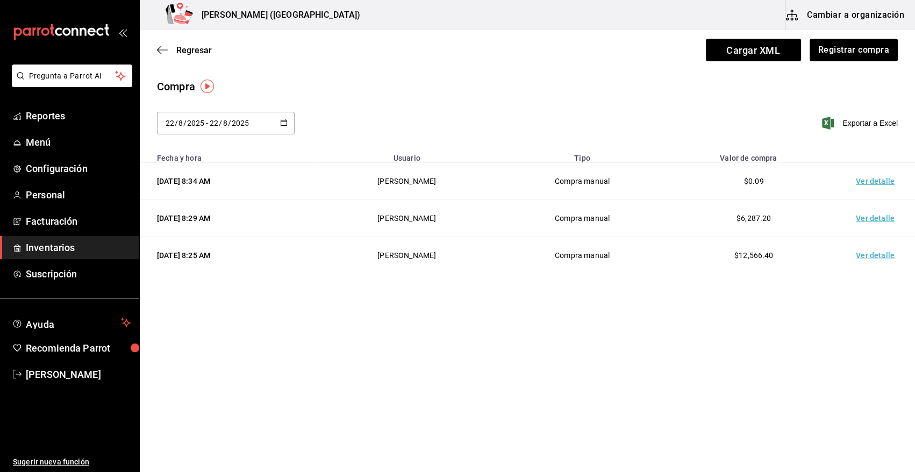
click at [59, 251] on span "Inventarios" at bounding box center [78, 247] width 105 height 15
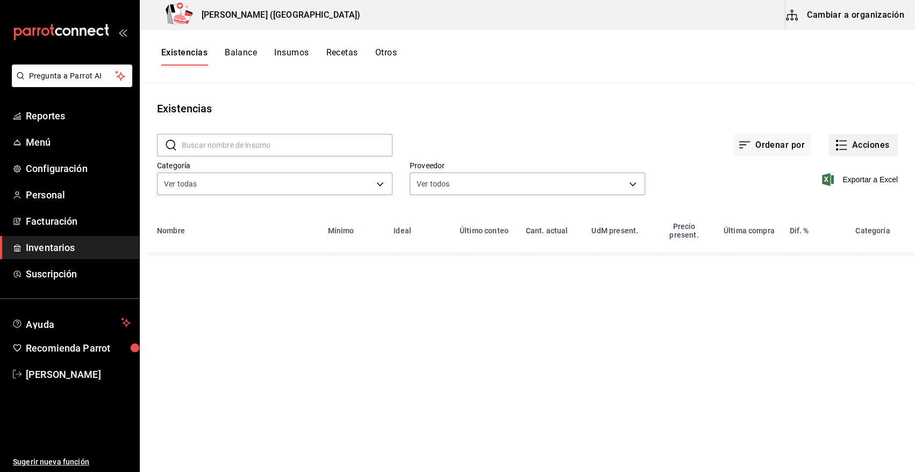
click at [864, 147] on button "Acciones" at bounding box center [862, 145] width 69 height 23
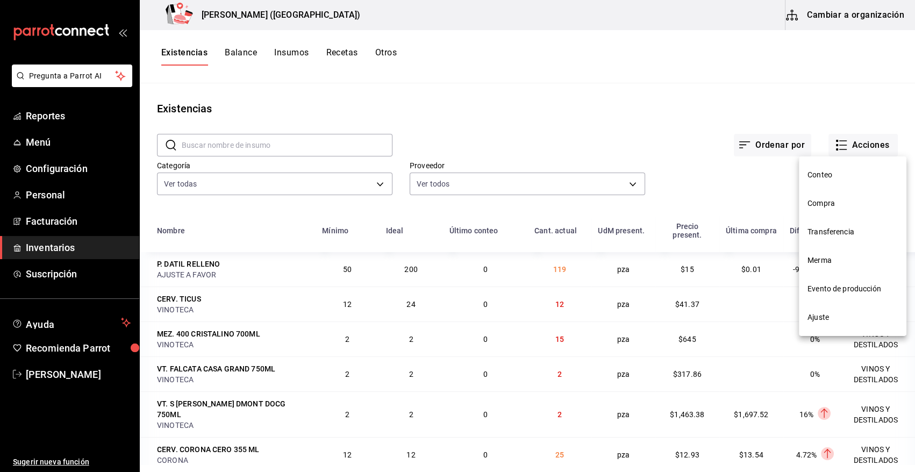
drag, startPoint x: 823, startPoint y: 258, endPoint x: 822, endPoint y: 253, distance: 5.9
click at [822, 260] on span "Merma" at bounding box center [852, 260] width 90 height 11
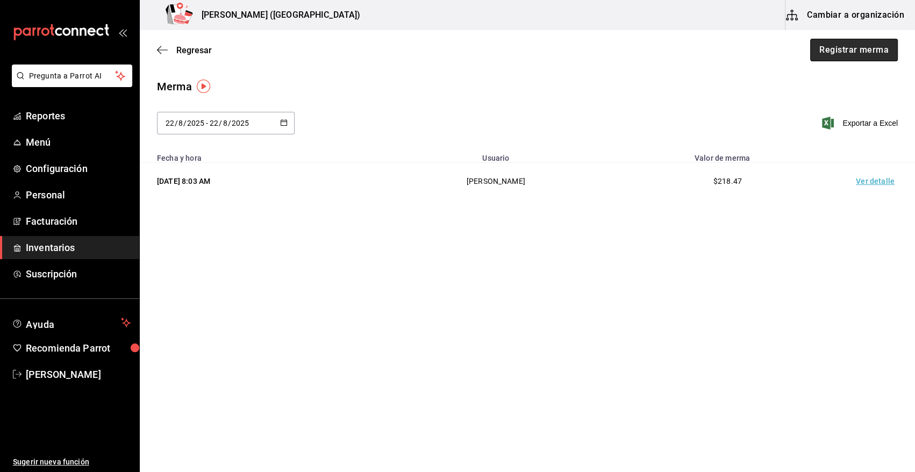
click at [872, 50] on button "Registrar merma" at bounding box center [854, 50] width 88 height 23
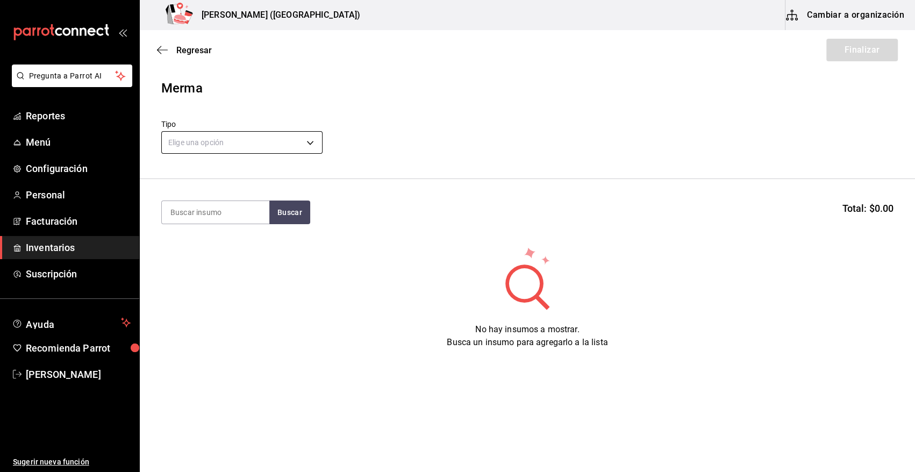
click at [289, 138] on body "Pregunta a Parrot AI Reportes Menú Configuración Personal Facturación Inventari…" at bounding box center [457, 205] width 915 height 411
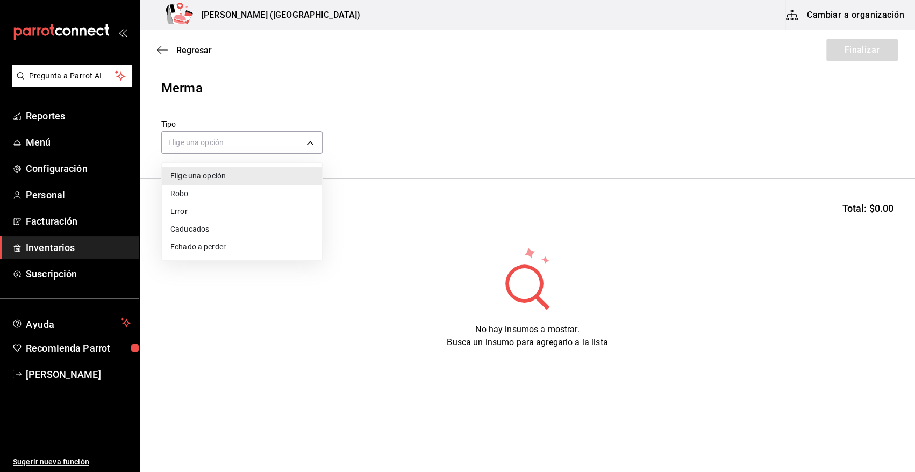
click at [188, 209] on li "Error" at bounding box center [242, 212] width 160 height 18
type input "ERROR"
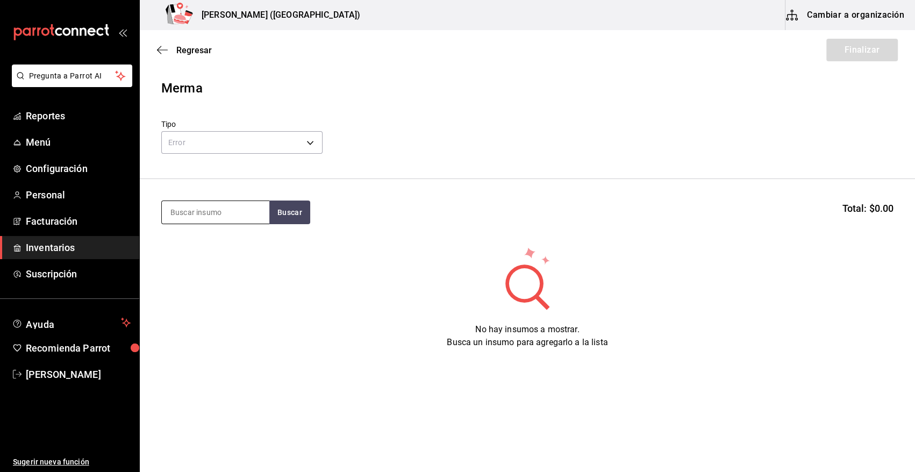
click at [199, 210] on input at bounding box center [215, 212] width 107 height 23
type input "COSTILLA"
click at [281, 211] on button "Buscar" at bounding box center [289, 212] width 41 height 24
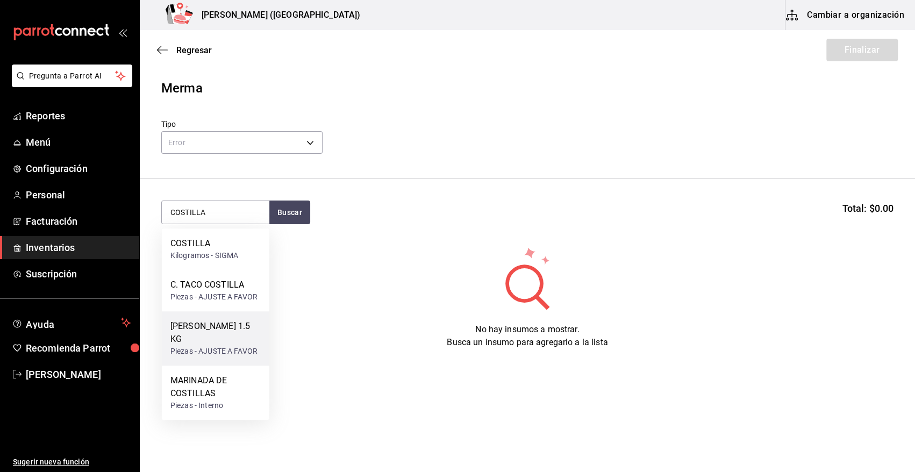
click at [210, 346] on div "Piezas - AJUSTE A FAVOR" at bounding box center [215, 351] width 90 height 11
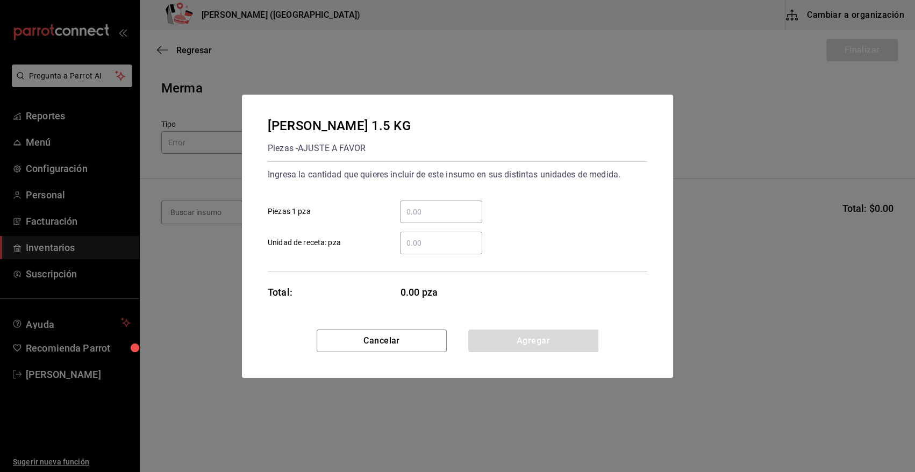
click at [452, 211] on input "​ Piezas 1 pza" at bounding box center [441, 211] width 82 height 13
type input "2"
click at [530, 199] on div "2 ​ Piezas 1 pza" at bounding box center [453, 207] width 388 height 31
click at [528, 339] on button "Agregar" at bounding box center [533, 340] width 130 height 23
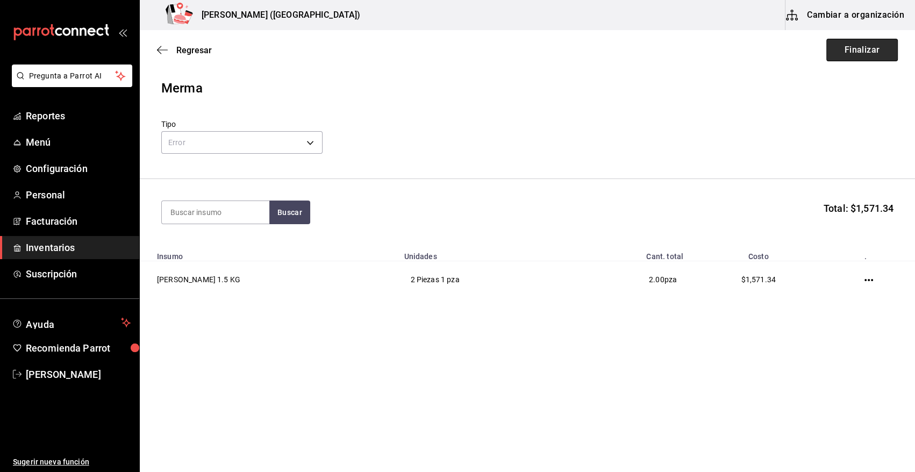
click at [847, 50] on button "Finalizar" at bounding box center [861, 50] width 71 height 23
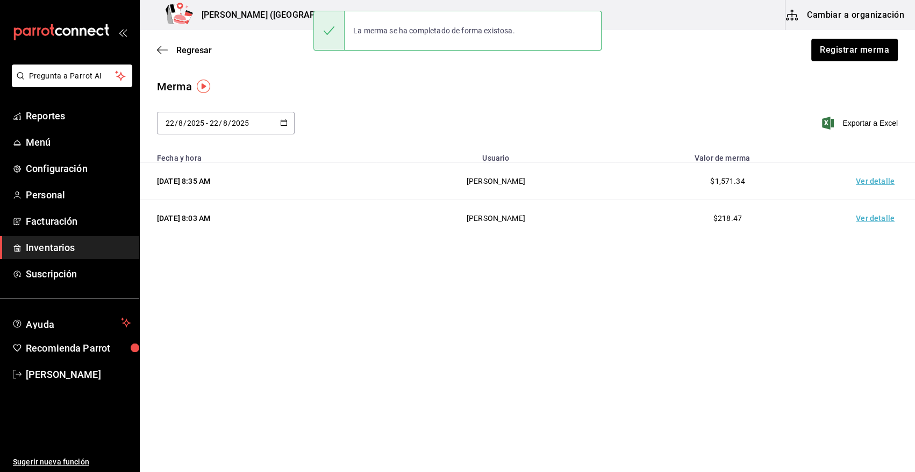
click at [866, 182] on td "Ver detalle" at bounding box center [876, 181] width 75 height 37
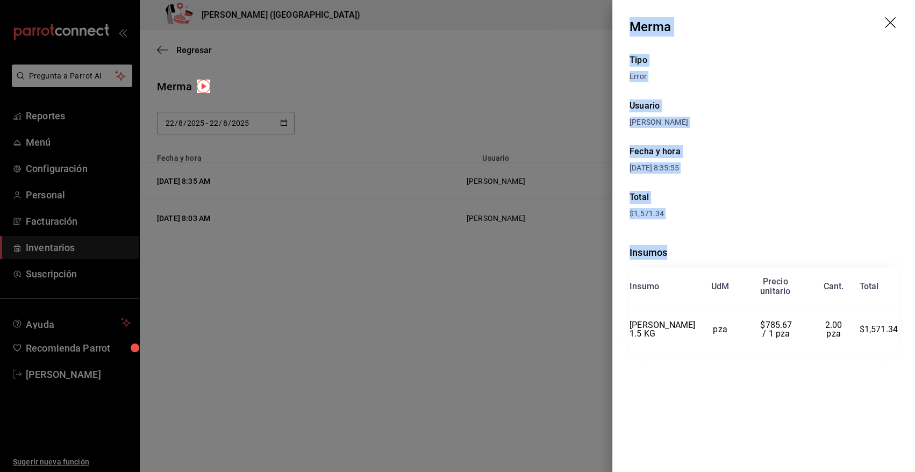
drag, startPoint x: 630, startPoint y: 23, endPoint x: 897, endPoint y: 339, distance: 413.7
click at [897, 339] on div "Merma Tipo Error Usuario [PERSON_NAME] y hora [DATE] 8:35:55 Total $1,571.34 In…" at bounding box center [763, 236] width 303 height 472
copy div "Merma Tipo Error Usuario [PERSON_NAME] y hora [DATE] 8:35:55 Total $1,571.34 In…"
click at [890, 22] on icon "drag" at bounding box center [890, 22] width 11 height 11
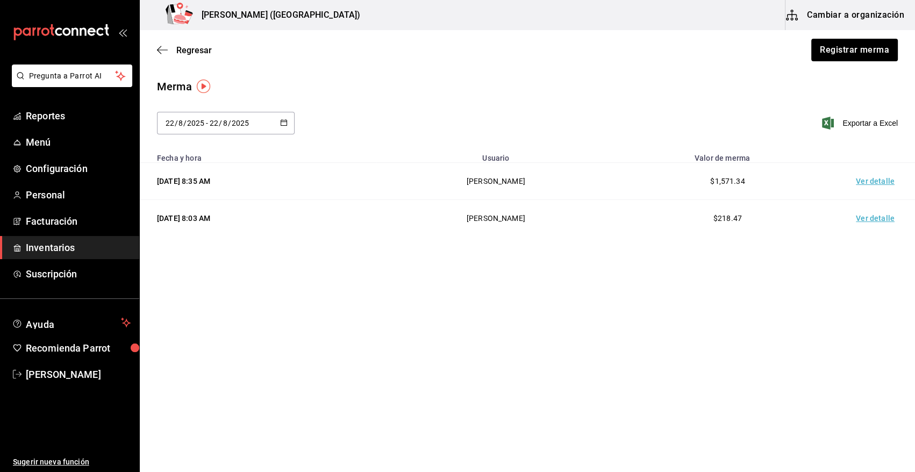
drag, startPoint x: 80, startPoint y: 250, endPoint x: 81, endPoint y: 245, distance: 5.5
click at [80, 250] on span "Inventarios" at bounding box center [78, 247] width 105 height 15
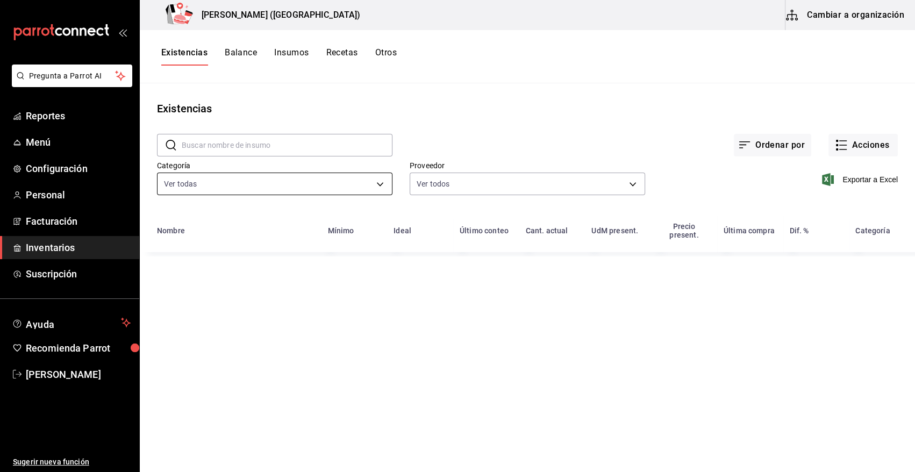
click at [280, 184] on body "Pregunta a Parrot AI Reportes Menú Configuración Personal Facturación Inventari…" at bounding box center [457, 232] width 915 height 464
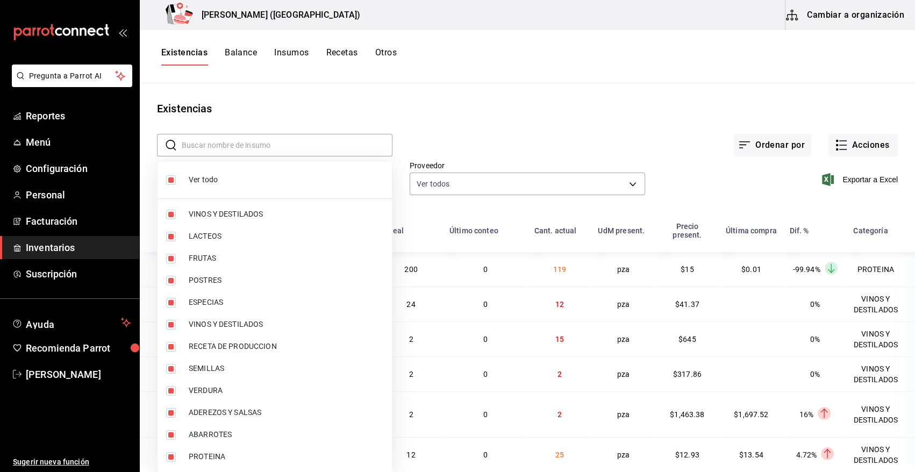
click at [169, 182] on input "checkbox" at bounding box center [171, 180] width 10 height 10
checkbox input "false"
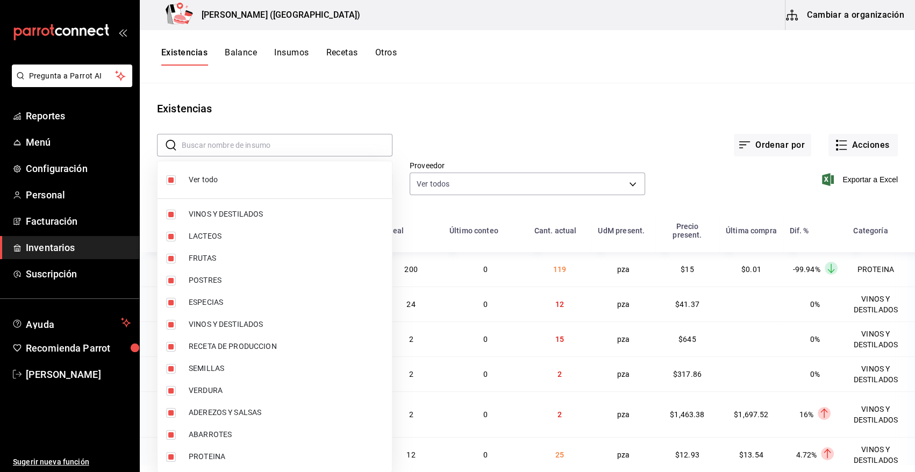
checkbox input "false"
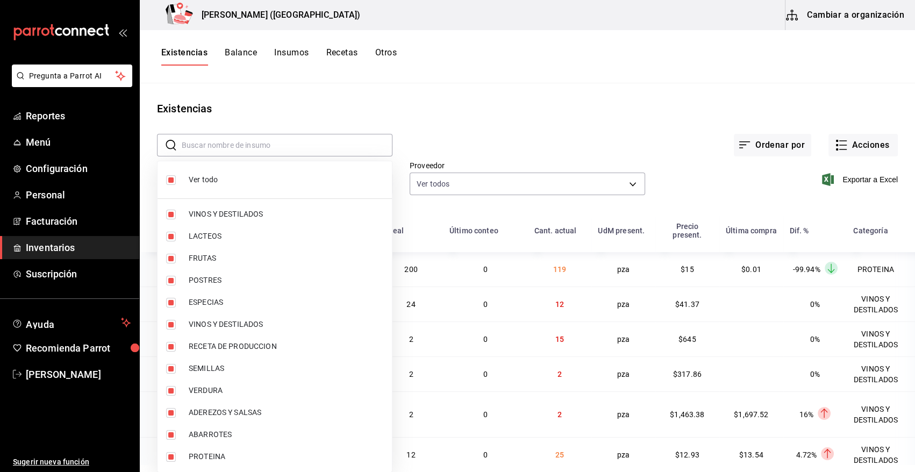
checkbox input "false"
click at [173, 459] on input "checkbox" at bounding box center [171, 457] width 10 height 10
checkbox input "true"
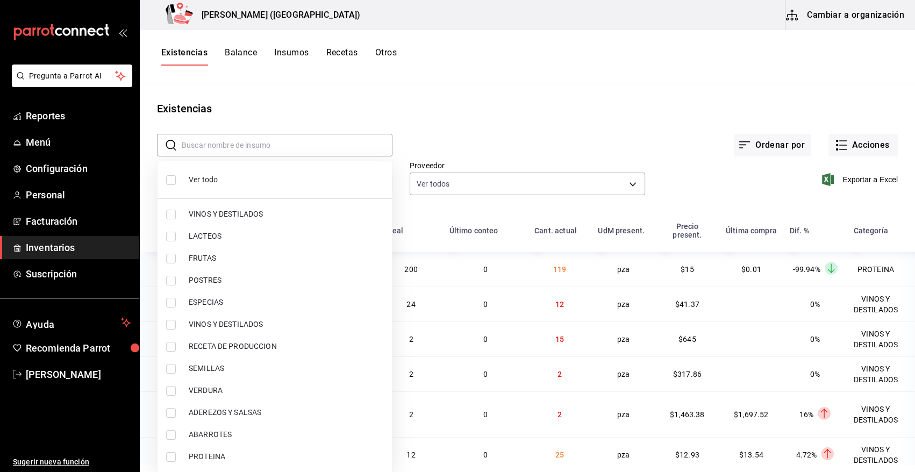
type input "3e90cef9-1dc9-474d-8316-d124f624c148"
click at [557, 129] on div at bounding box center [457, 236] width 915 height 472
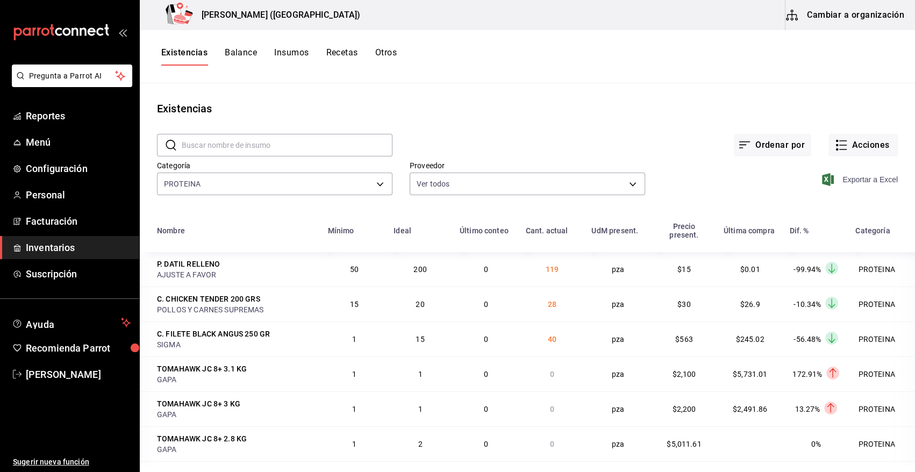
click at [822, 178] on icon "button" at bounding box center [828, 179] width 12 height 13
